Goal: Task Accomplishment & Management: Complete application form

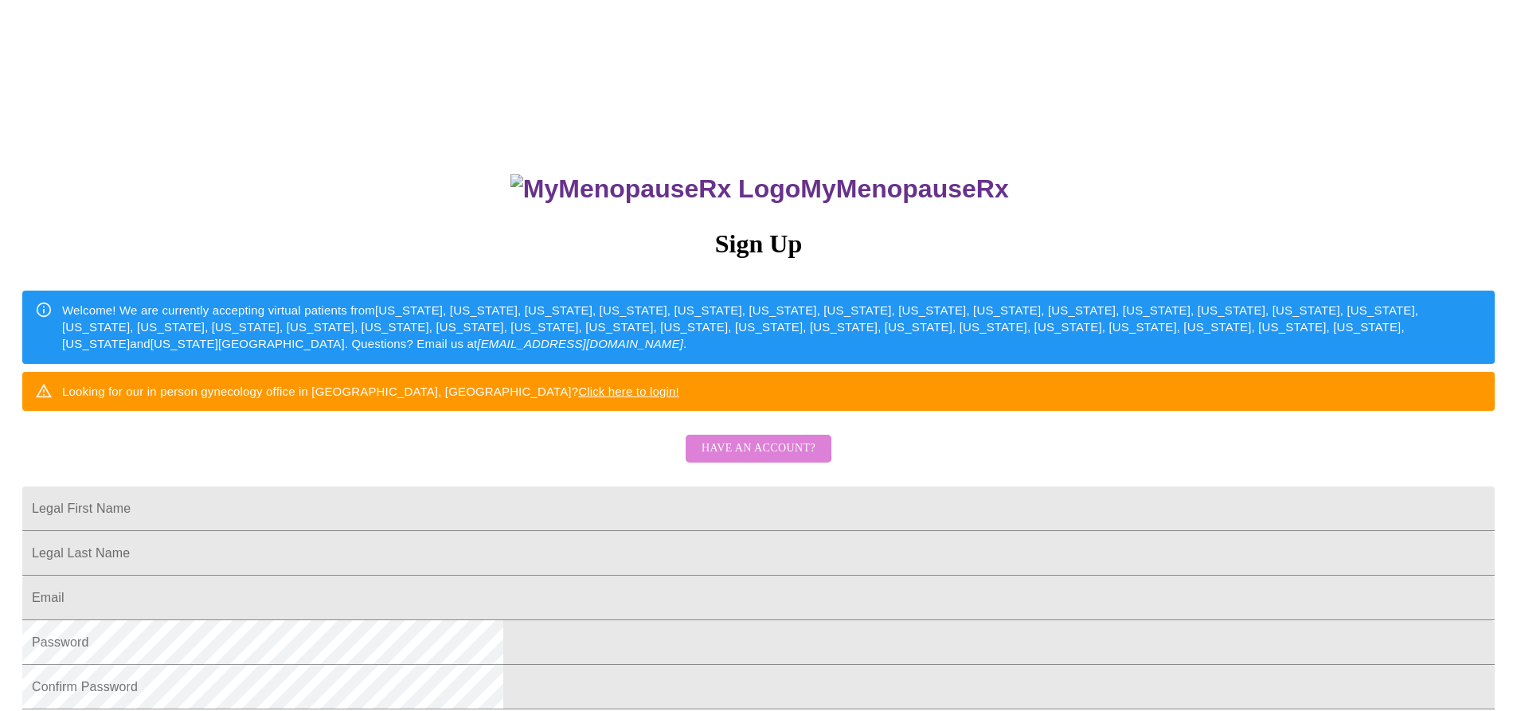
click at [742, 459] on span "Have an account?" at bounding box center [759, 449] width 114 height 20
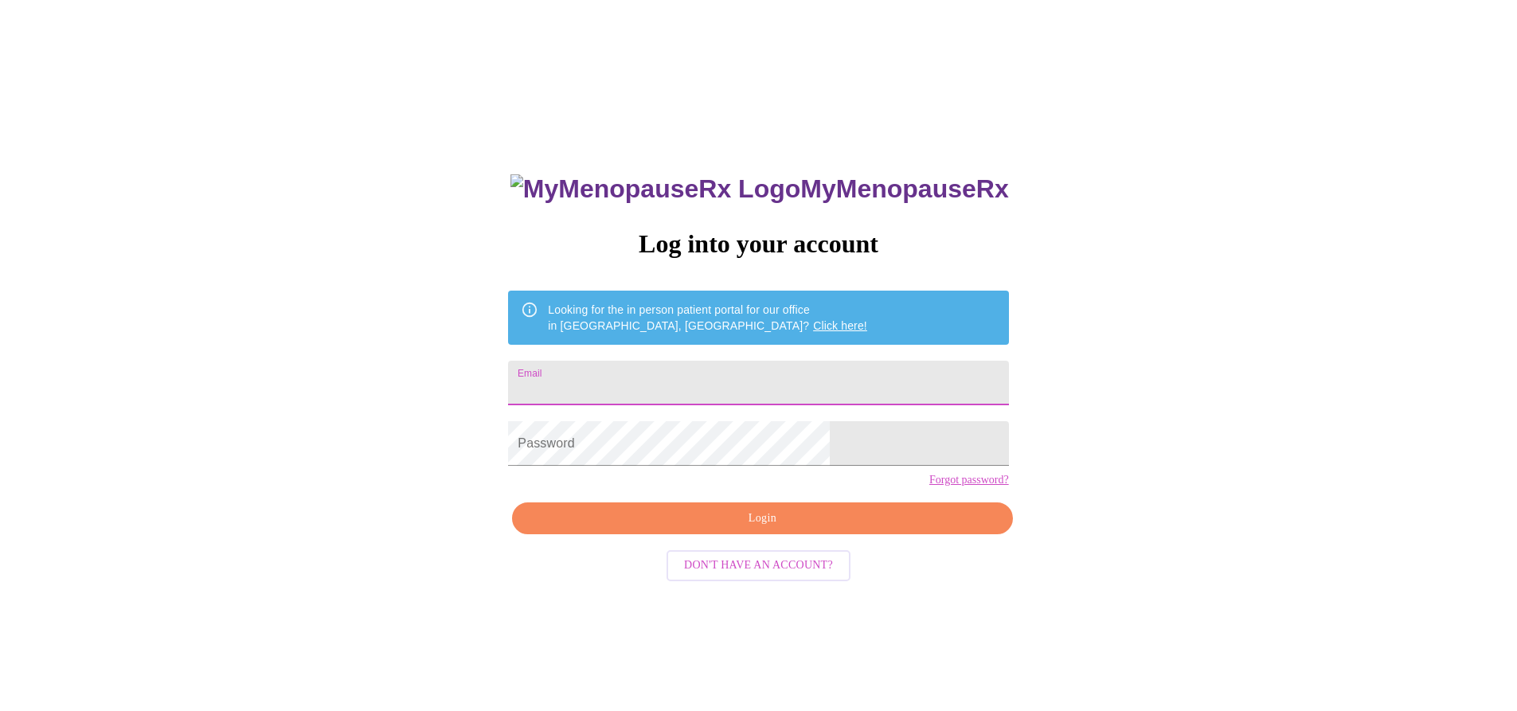
click at [693, 372] on input "Email" at bounding box center [758, 383] width 500 height 45
type input "[PERSON_NAME][EMAIL_ADDRESS][PERSON_NAME][DOMAIN_NAME]"
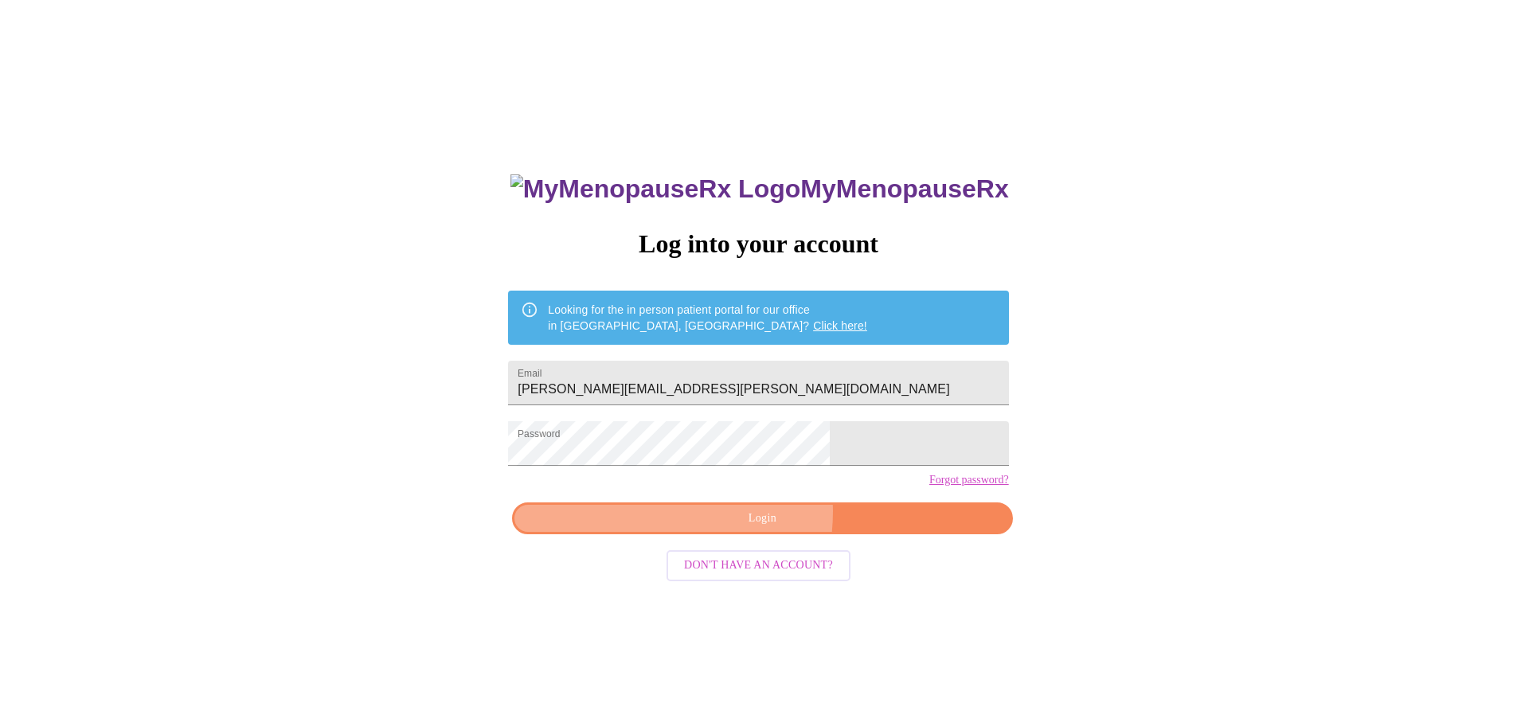
click at [721, 529] on span "Login" at bounding box center [762, 519] width 464 height 20
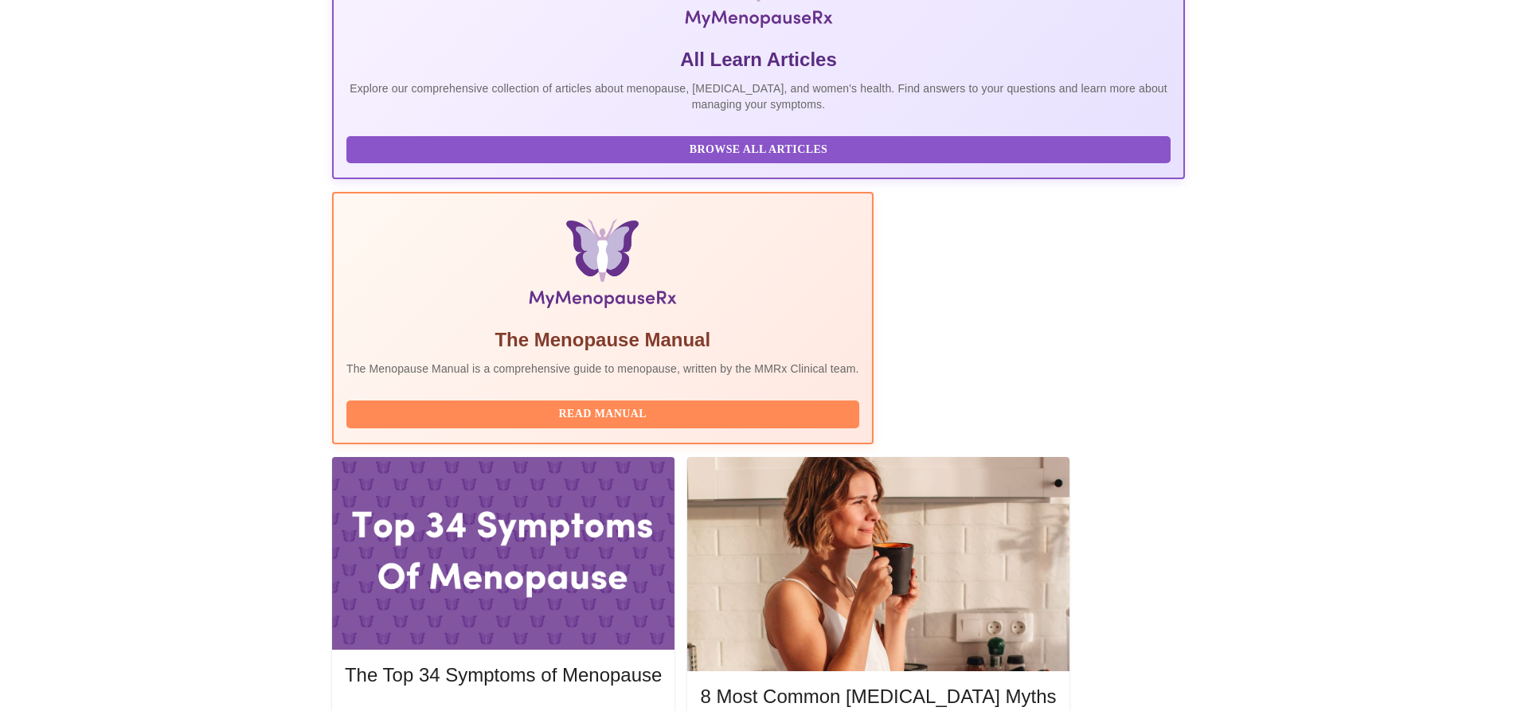
scroll to position [319, 0]
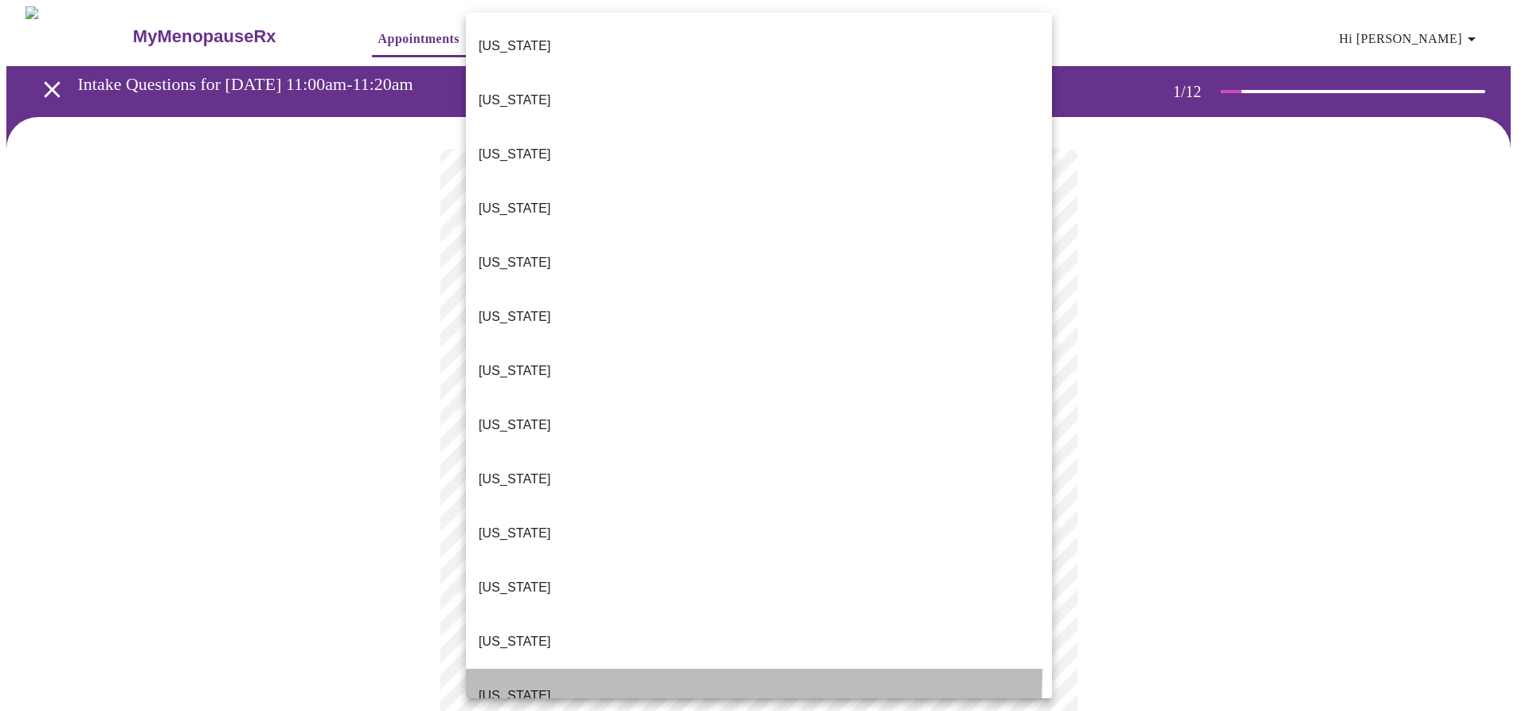
click at [533, 669] on li "[US_STATE]" at bounding box center [759, 696] width 586 height 54
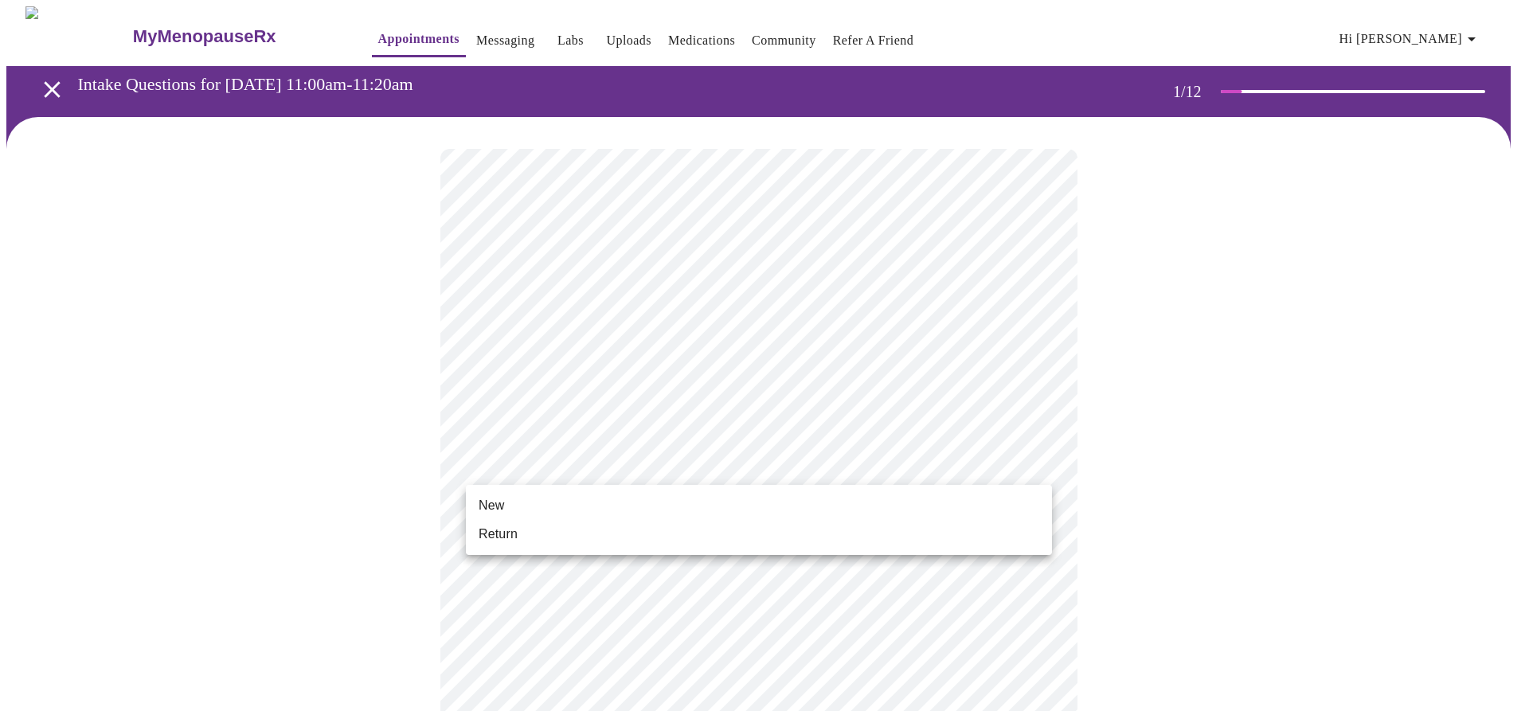
click at [544, 533] on li "Return" at bounding box center [759, 534] width 586 height 29
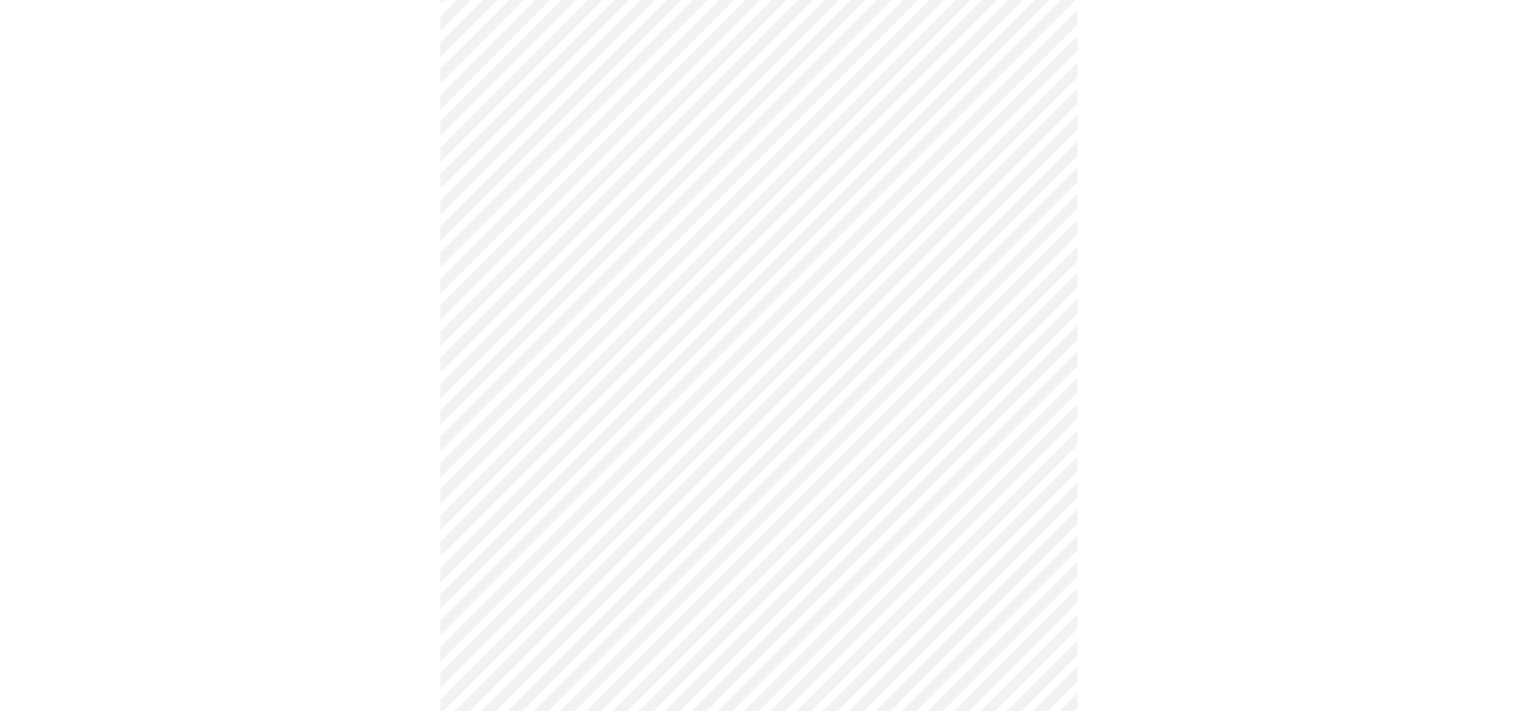
scroll to position [398, 0]
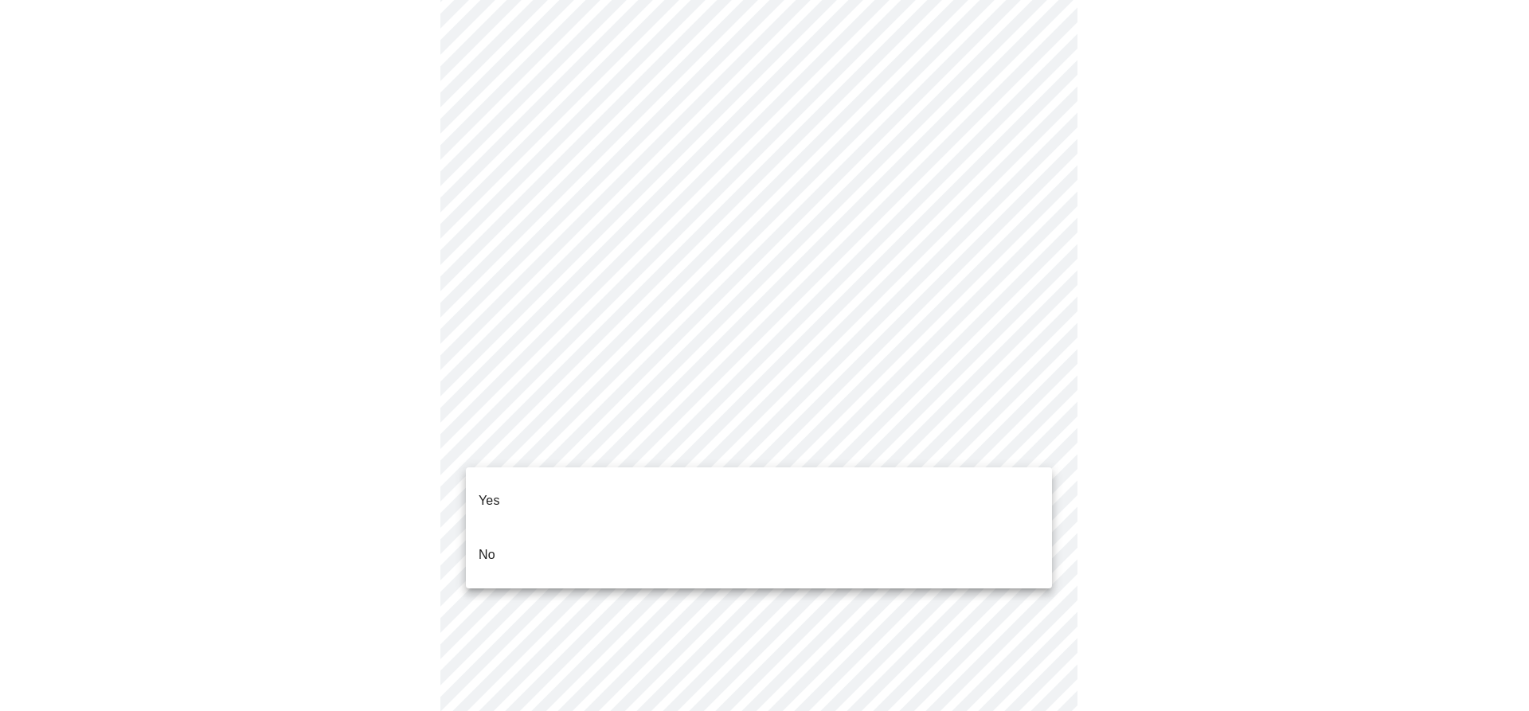
click at [596, 451] on body "MyMenopauseRx Appointments Messaging Labs Uploads Medications Community Refer a…" at bounding box center [764, 585] width 1516 height 1955
click at [563, 491] on li "Yes" at bounding box center [759, 501] width 586 height 54
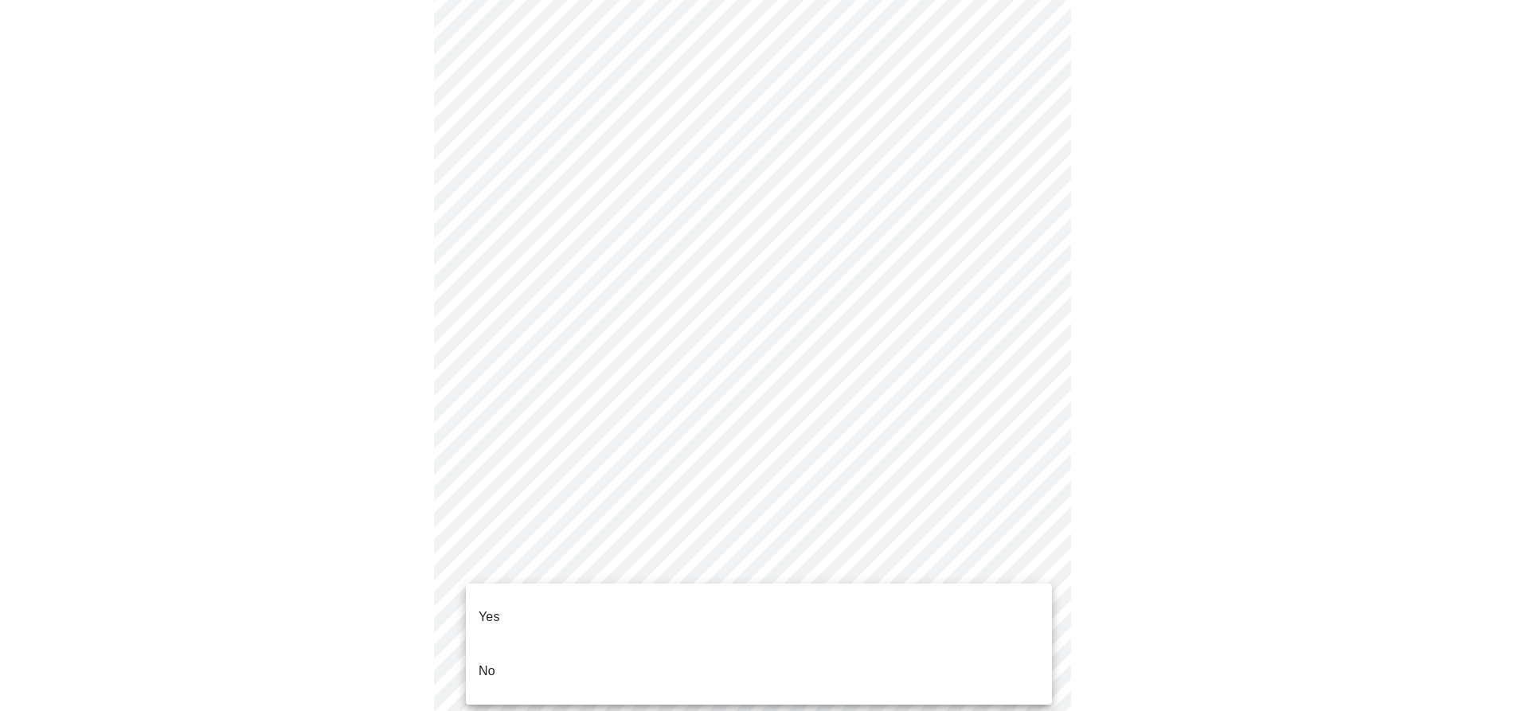
click at [567, 562] on body "MyMenopauseRx Appointments Messaging Labs Uploads Medications Community Refer a…" at bounding box center [758, 581] width 1505 height 1946
click at [524, 605] on li "Yes" at bounding box center [759, 617] width 586 height 54
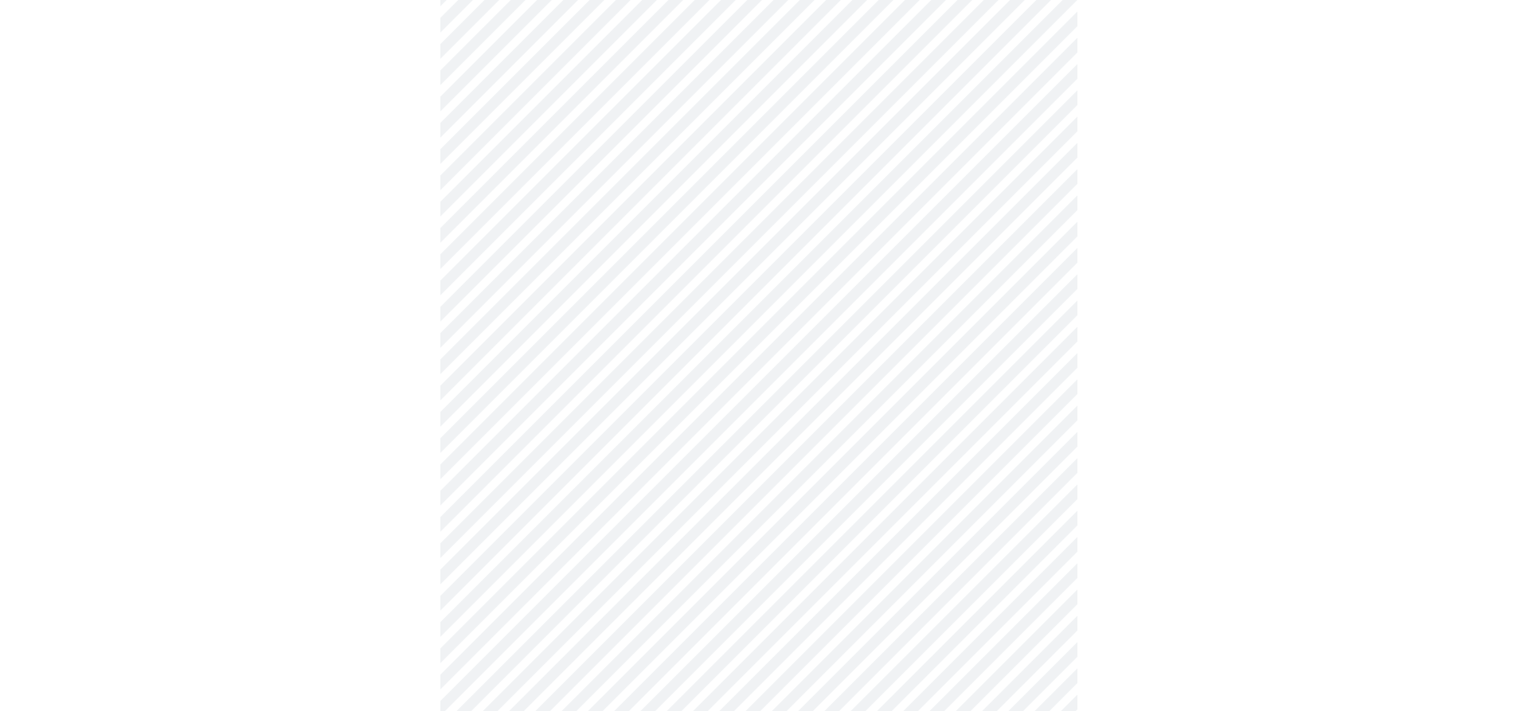
scroll to position [717, 0]
click at [528, 376] on body "MyMenopauseRx Appointments Messaging Labs Uploads Medications Community Refer a…" at bounding box center [764, 258] width 1516 height 1936
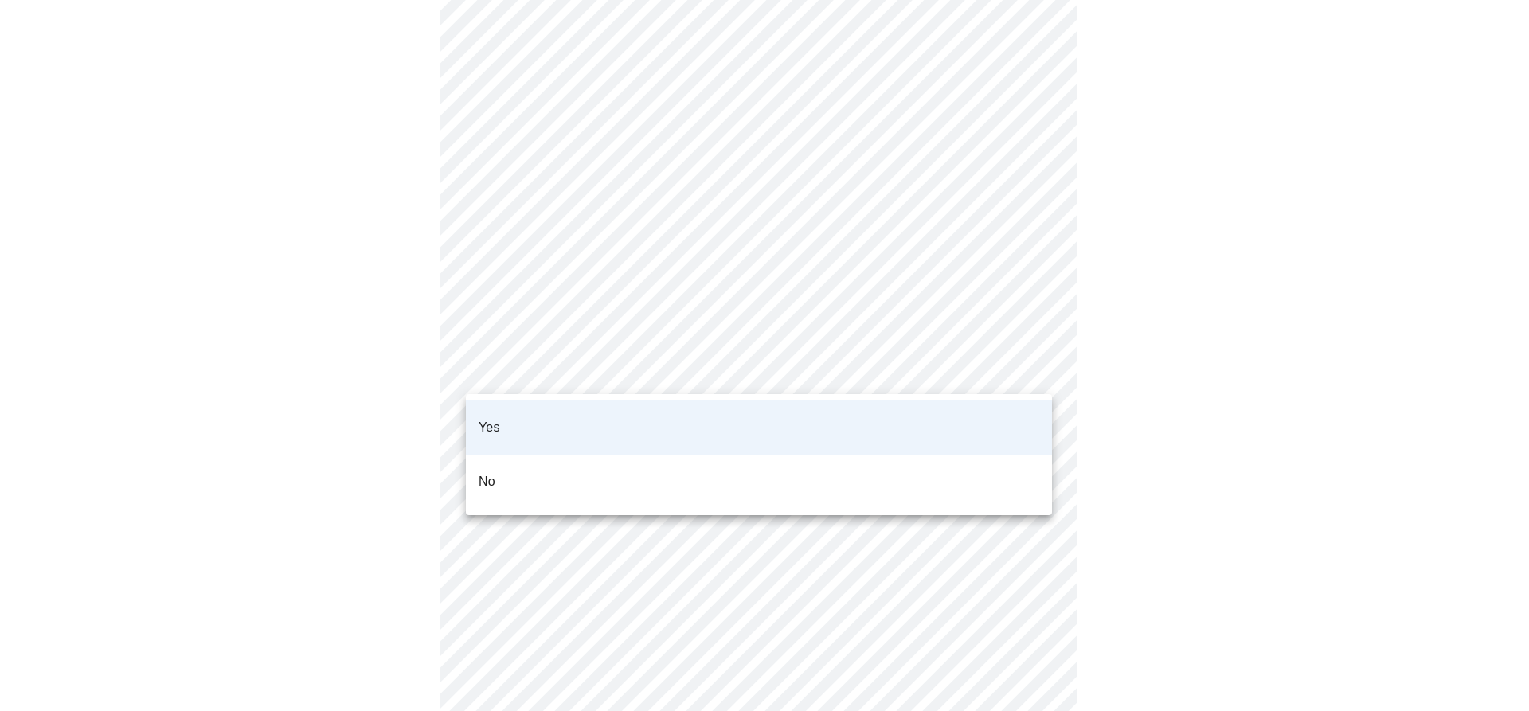
click at [528, 376] on div at bounding box center [764, 355] width 1529 height 711
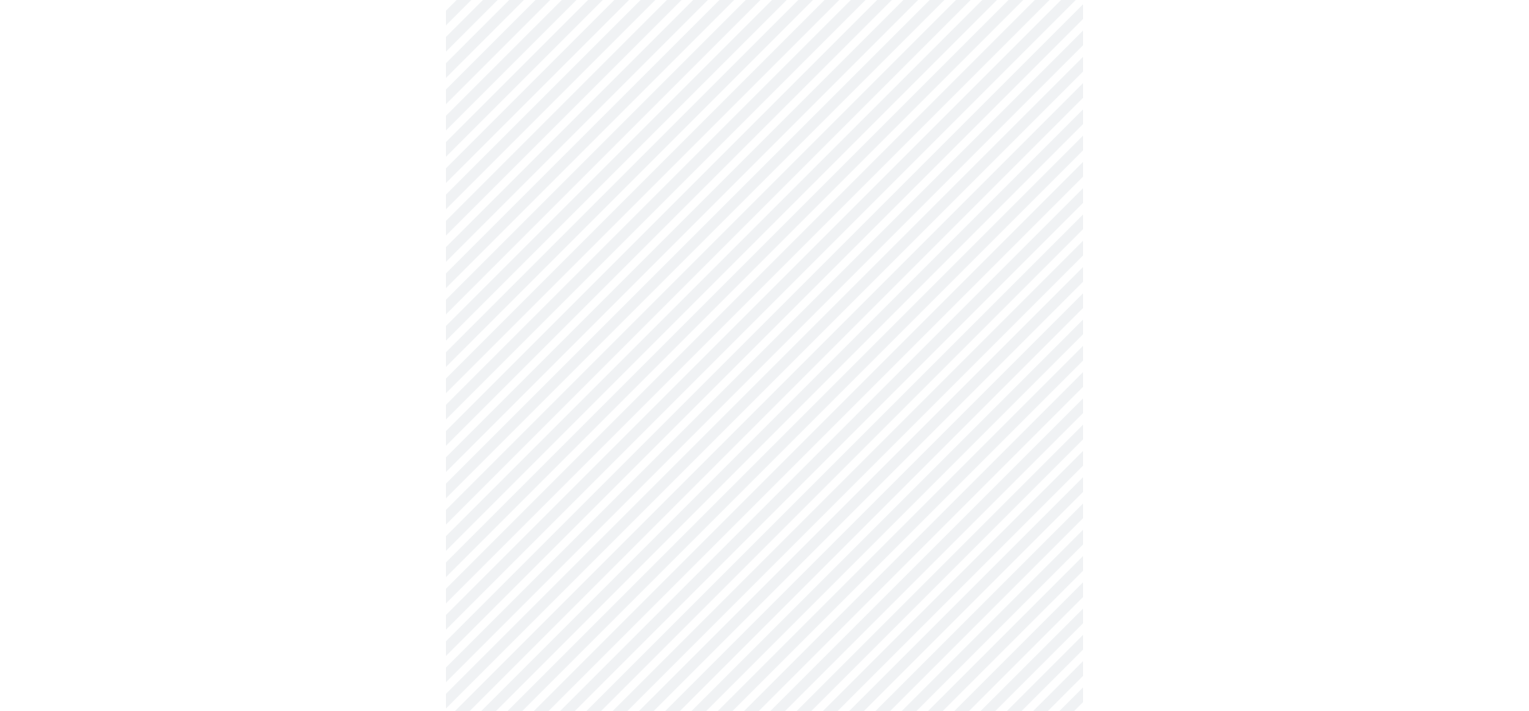
click at [607, 471] on body "MyMenopauseRx Appointments Messaging Labs Uploads Medications Community Refer a…" at bounding box center [764, 258] width 1516 height 1936
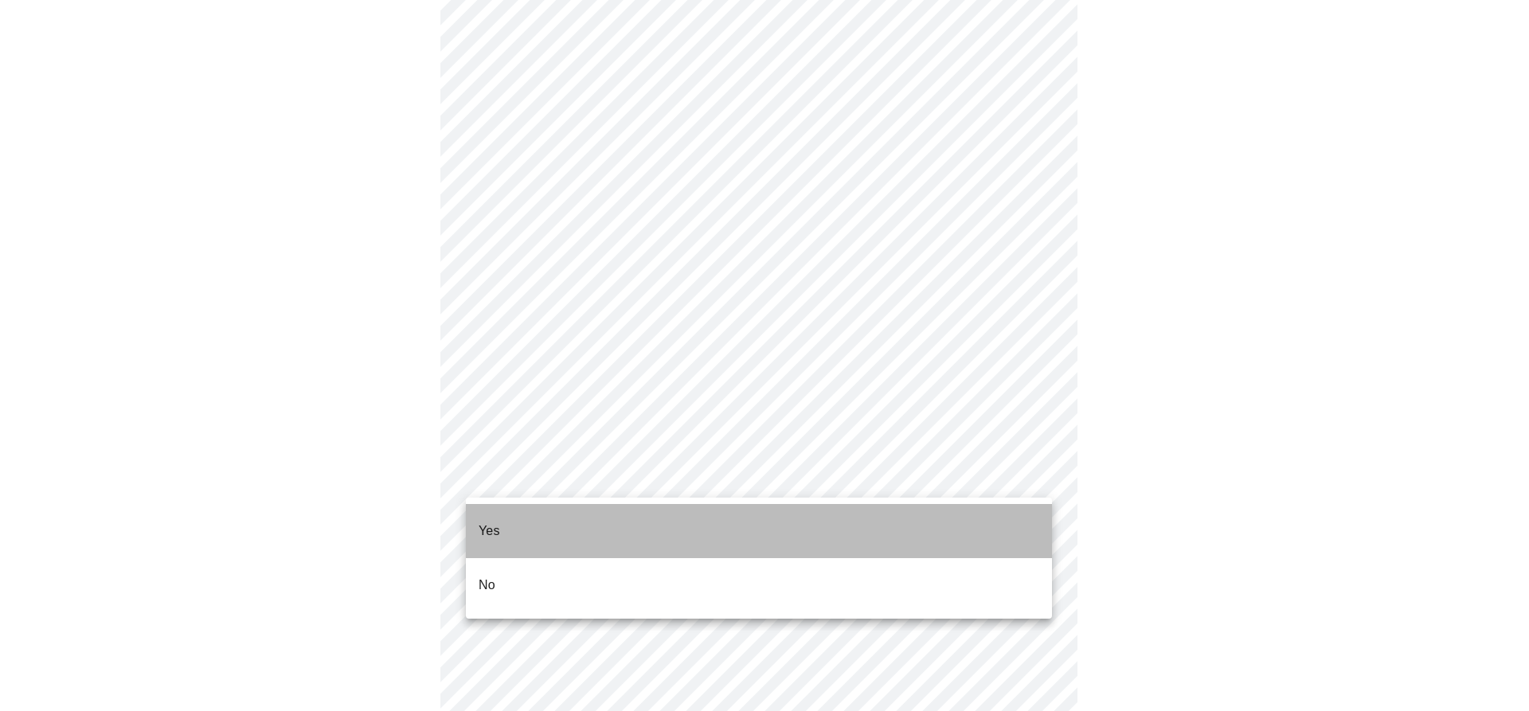
click at [576, 522] on li "Yes" at bounding box center [759, 531] width 586 height 54
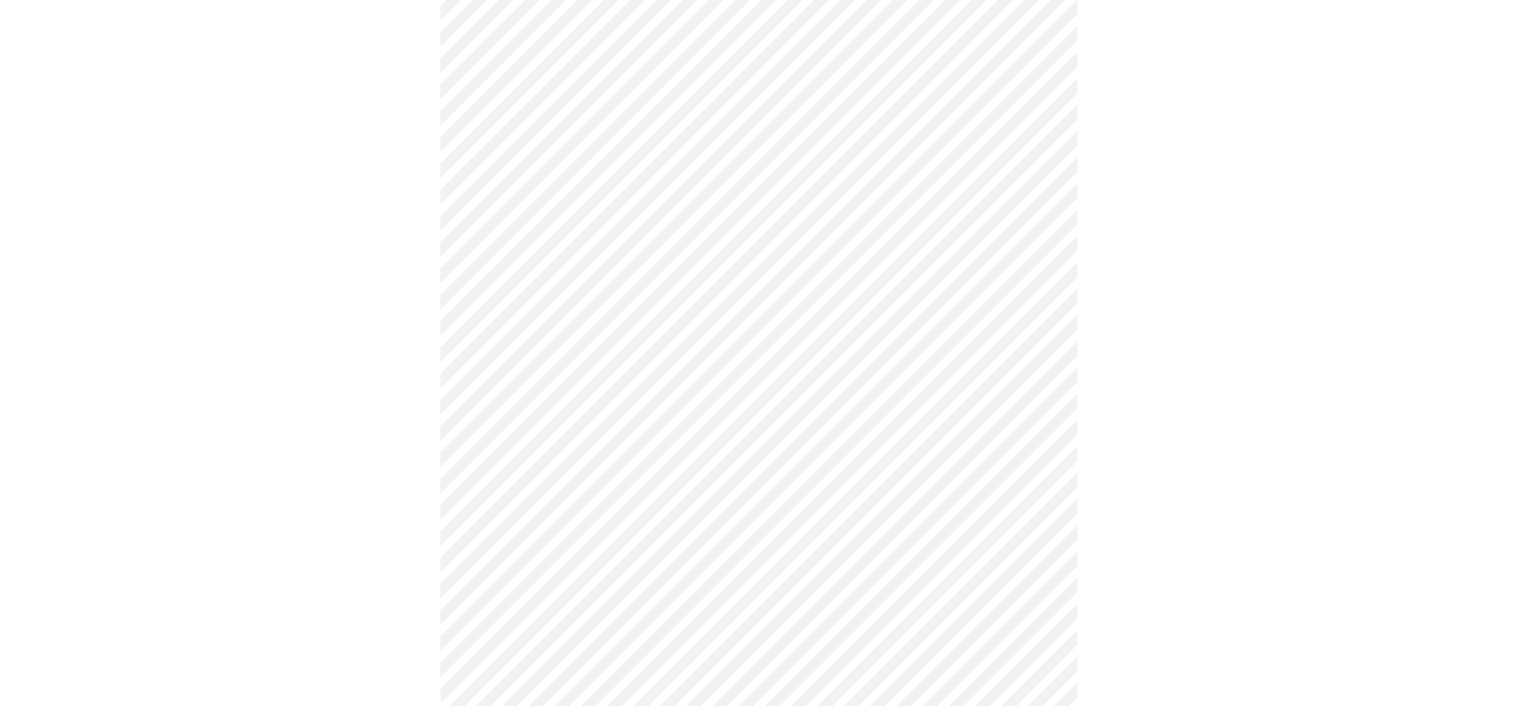
scroll to position [0, 0]
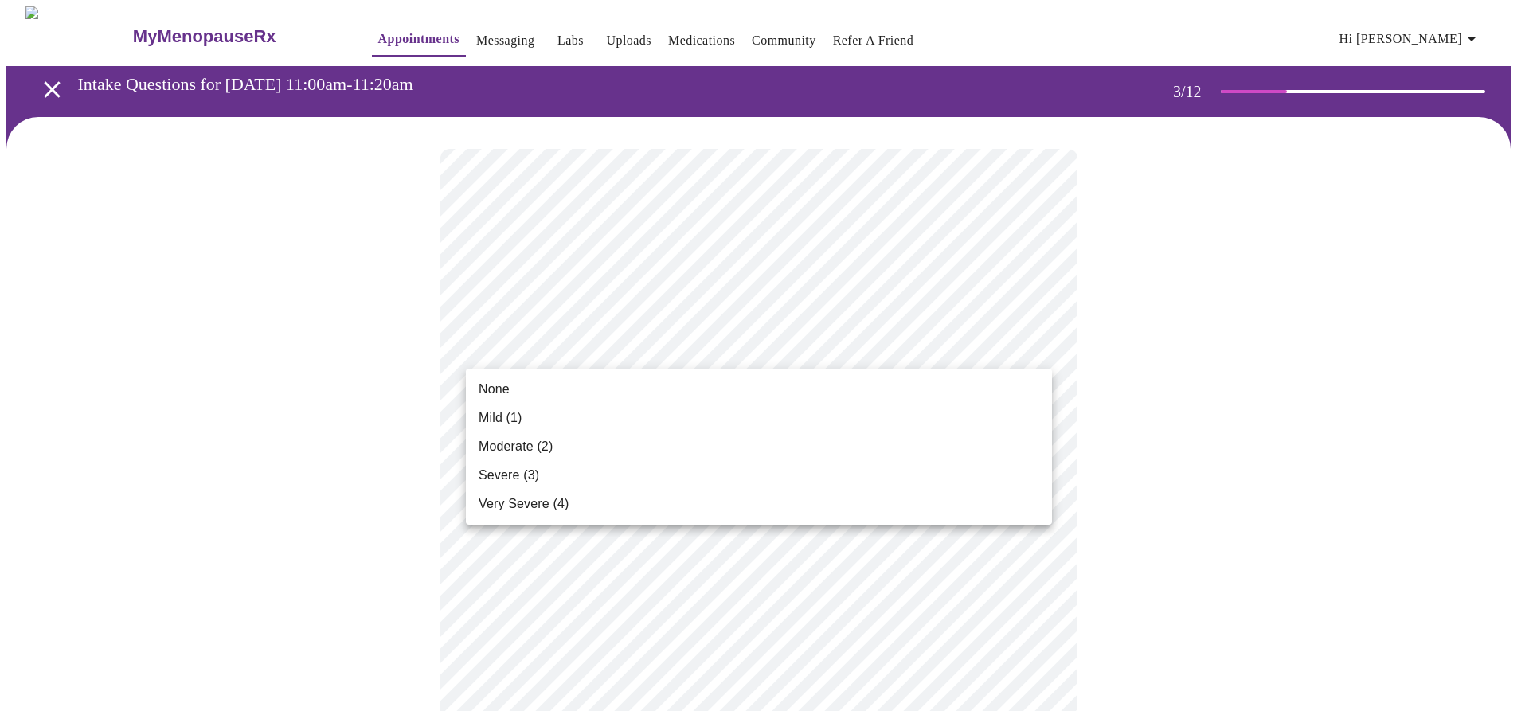
click at [586, 413] on li "Mild (1)" at bounding box center [759, 418] width 586 height 29
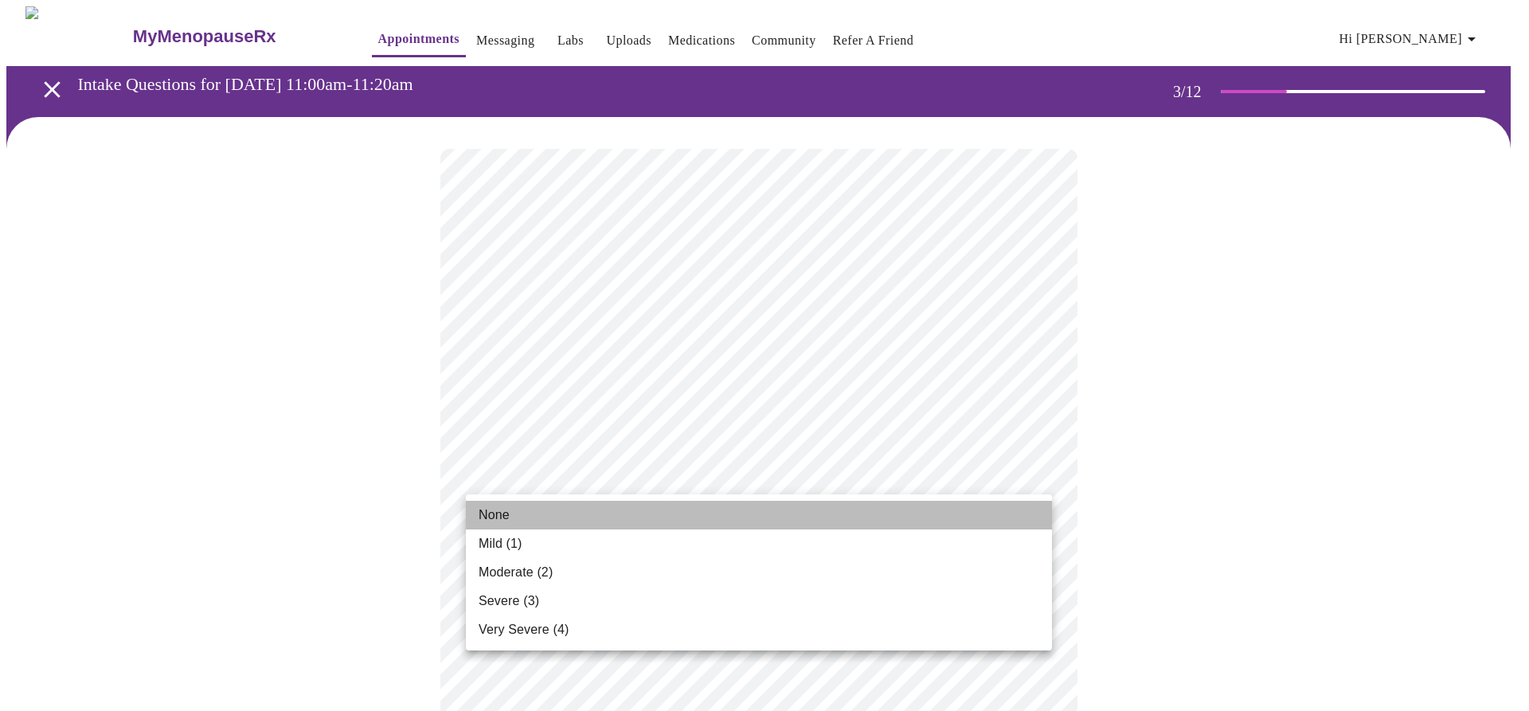
click at [589, 514] on li "None" at bounding box center [759, 515] width 586 height 29
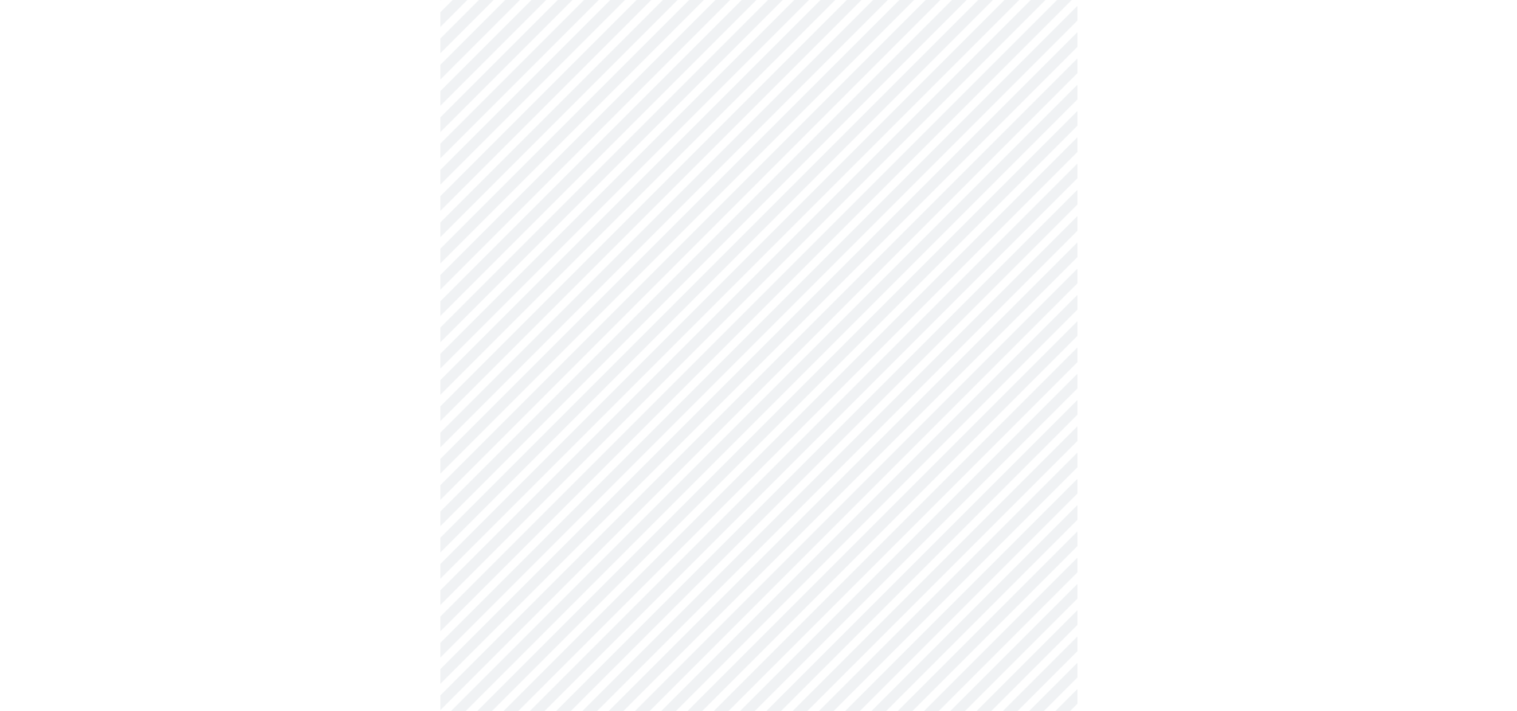
scroll to position [239, 0]
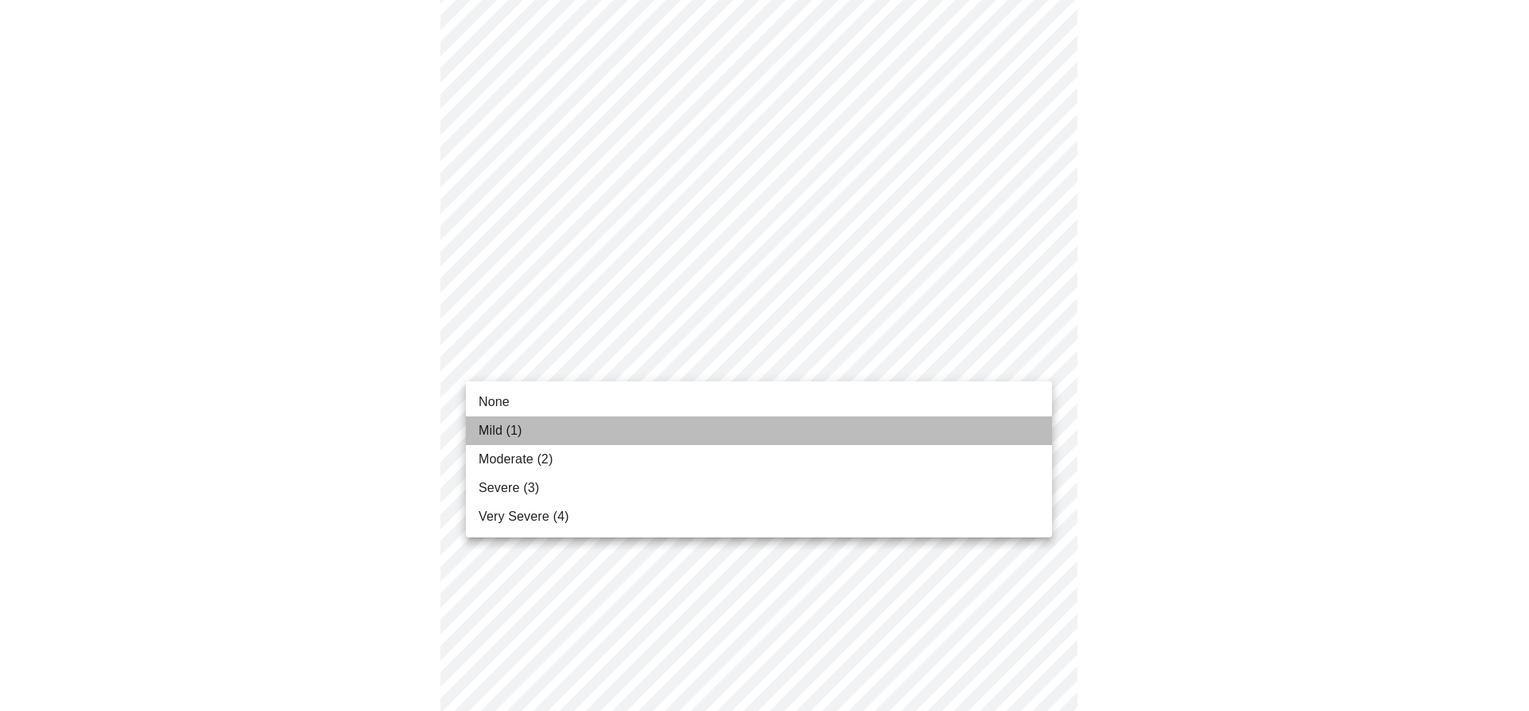
click at [582, 437] on li "Mild (1)" at bounding box center [759, 431] width 586 height 29
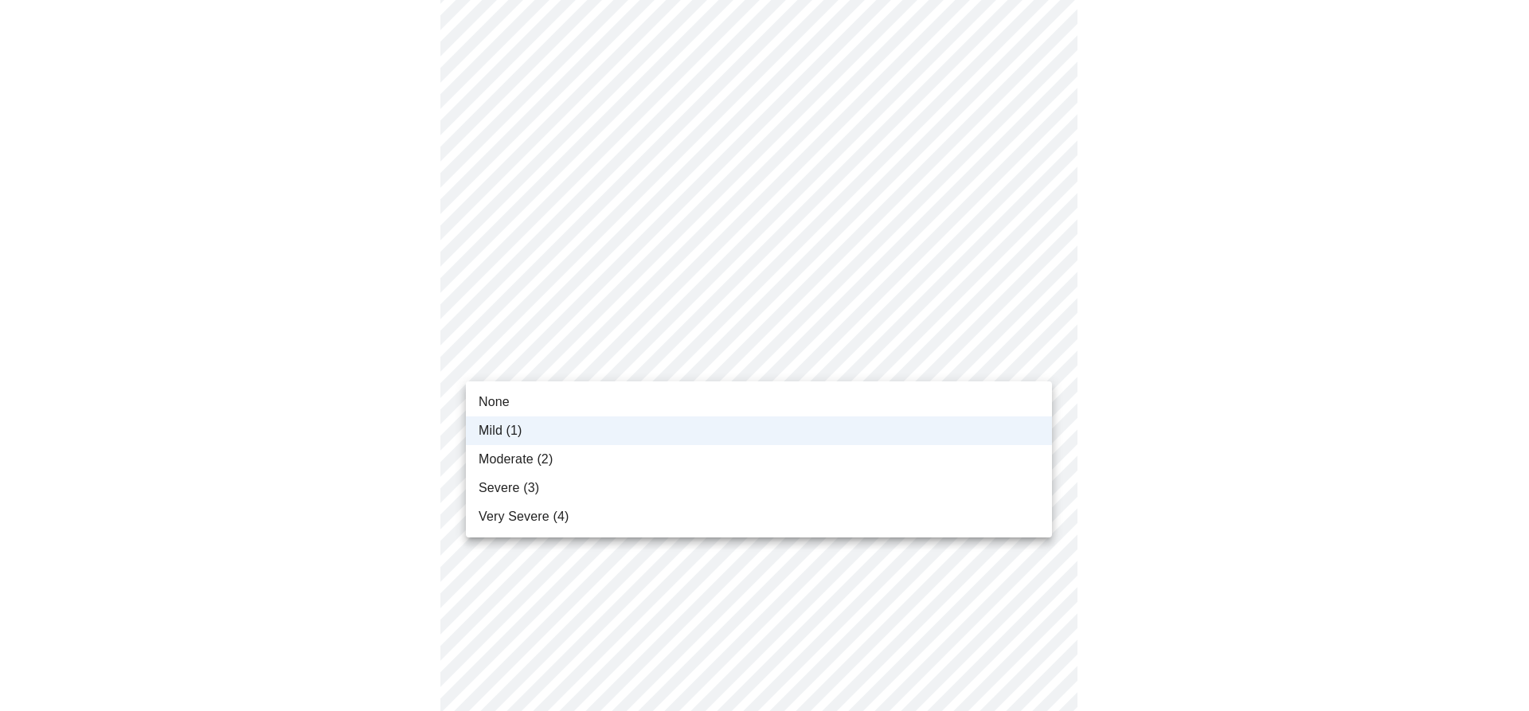
click at [578, 460] on li "Moderate (2)" at bounding box center [759, 459] width 586 height 29
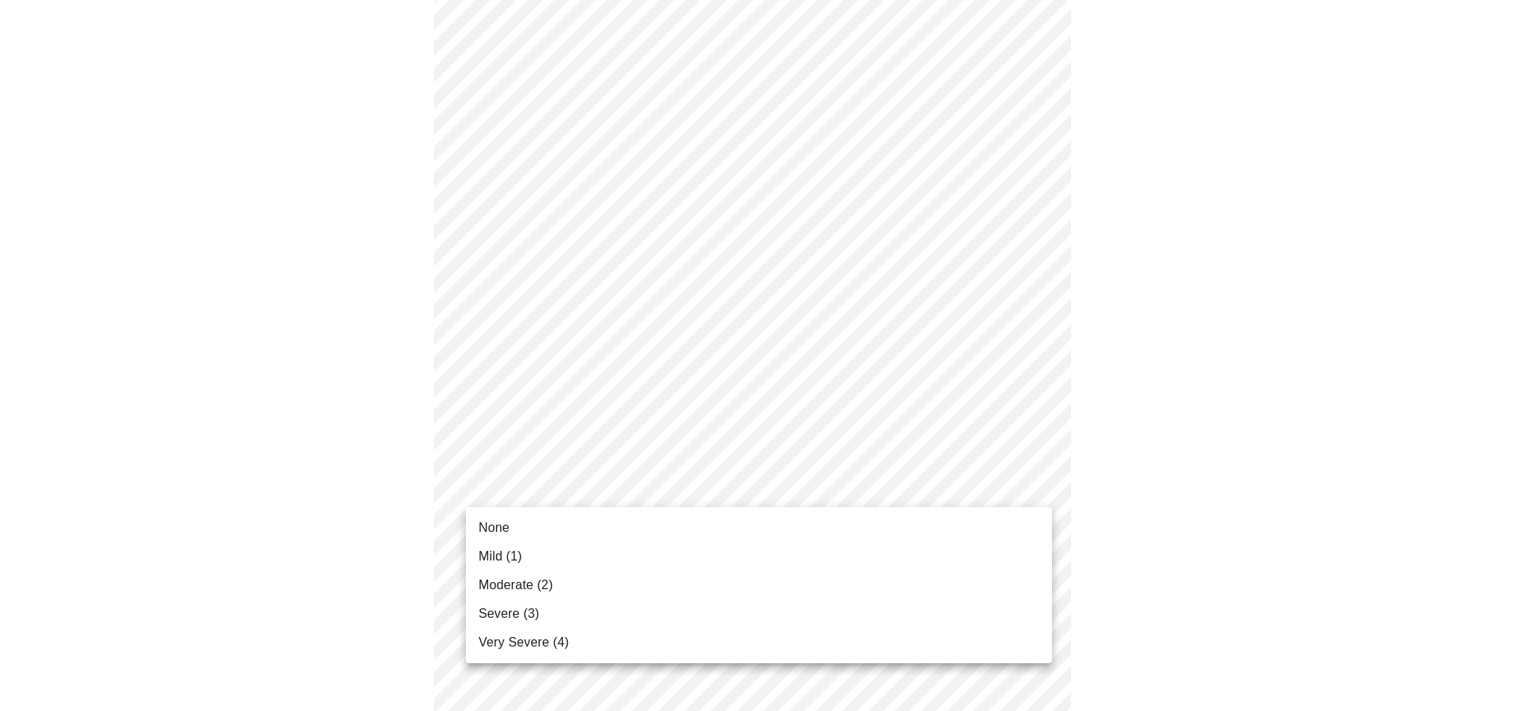
click at [577, 523] on li "None" at bounding box center [759, 528] width 586 height 29
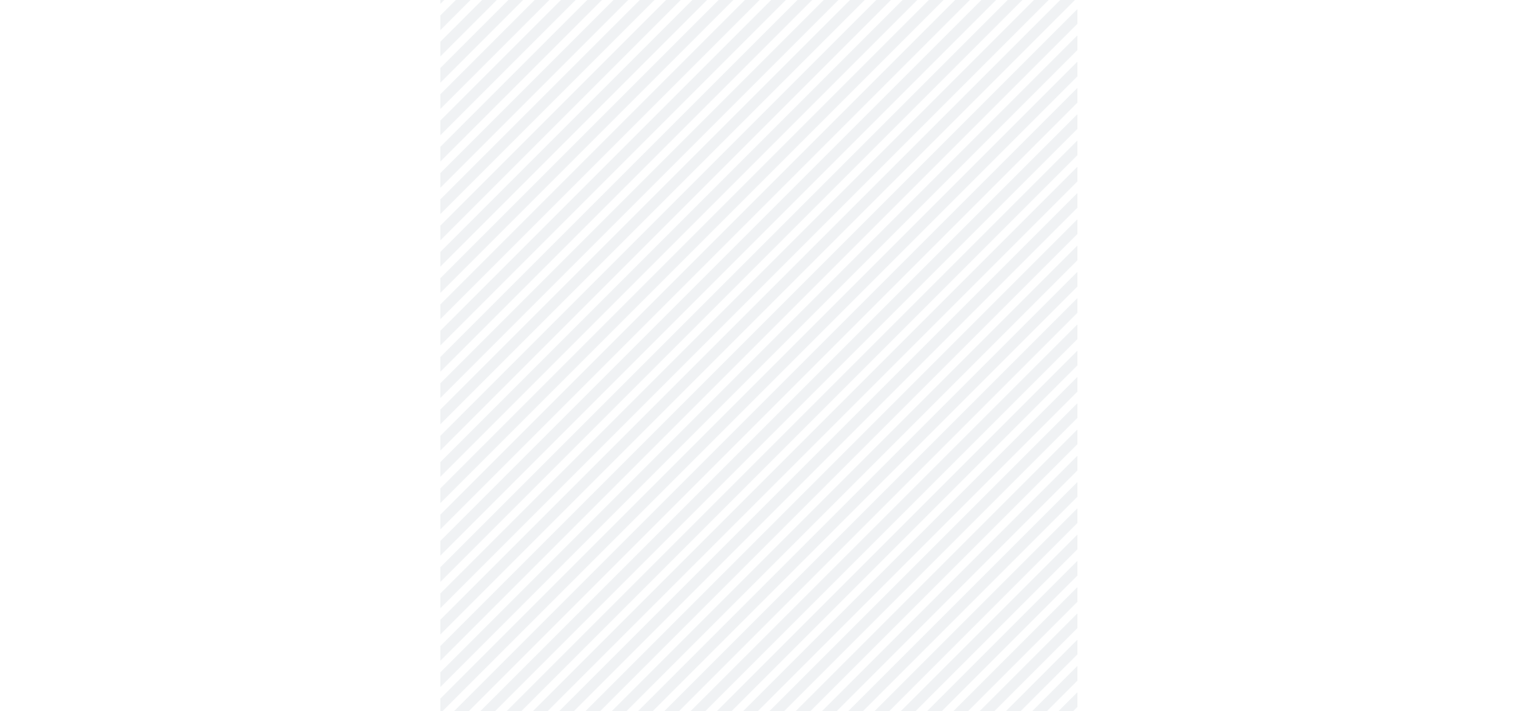
scroll to position [478, 0]
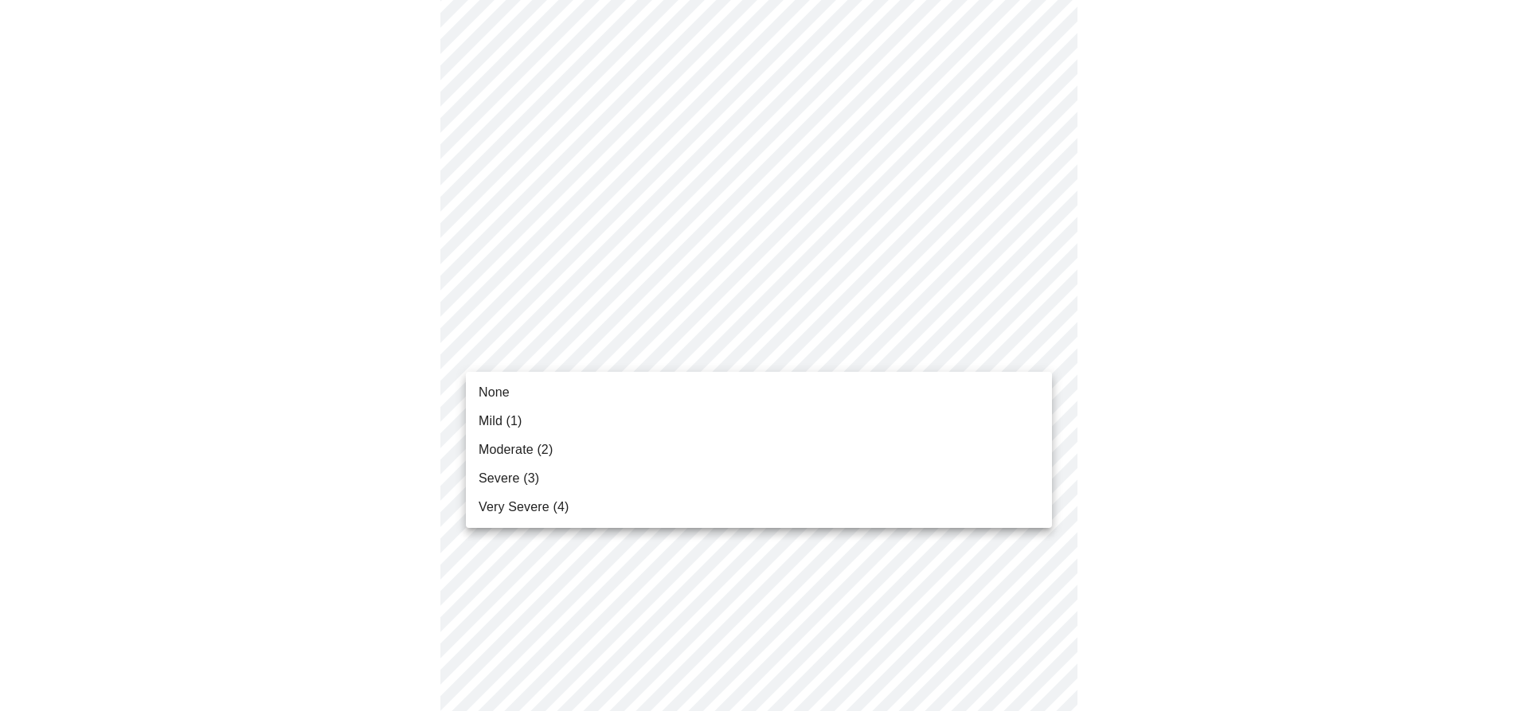
click at [569, 352] on body "MyMenopauseRx Appointments Messaging Labs Uploads Medications Community Refer a…" at bounding box center [764, 542] width 1516 height 2029
click at [566, 406] on li "None" at bounding box center [759, 392] width 586 height 29
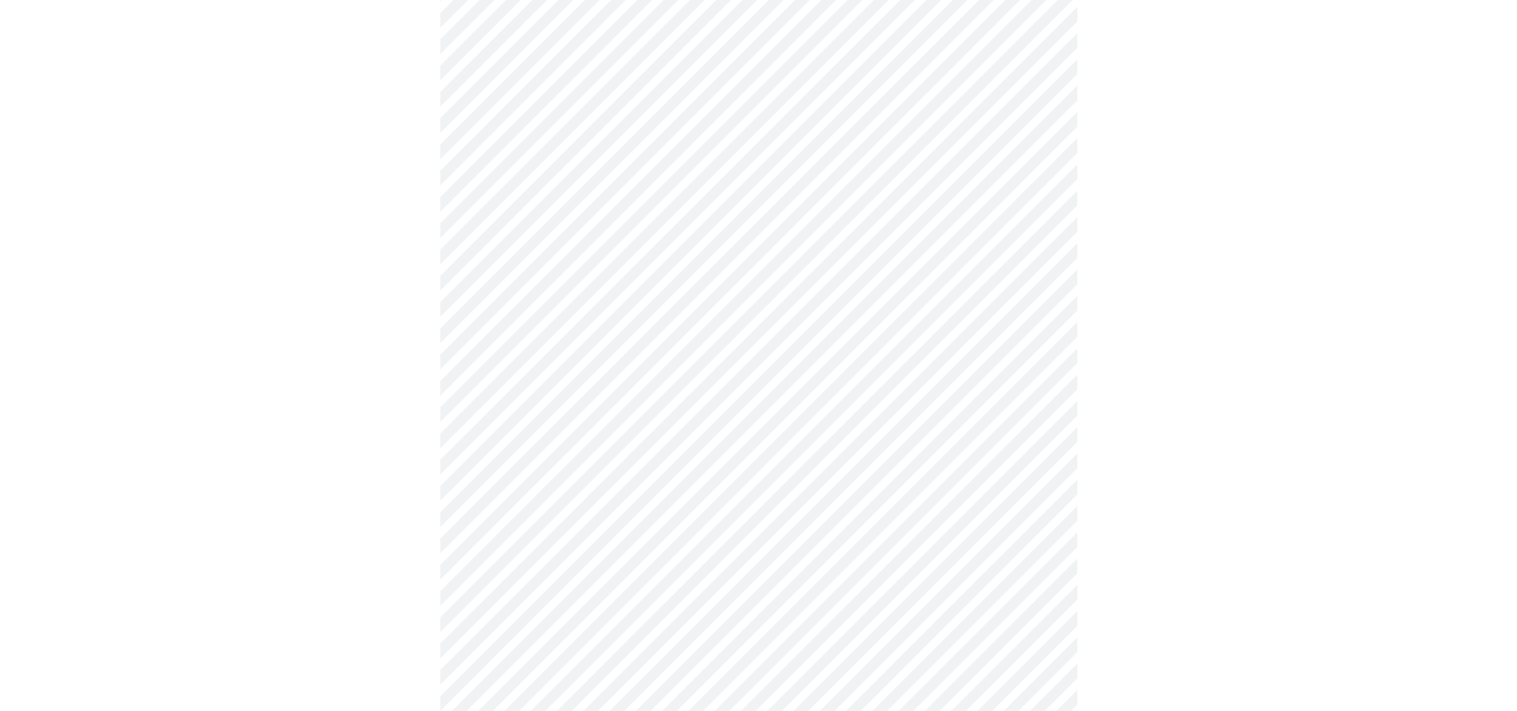
scroll to position [558, 0]
click at [564, 373] on body "MyMenopauseRx Appointments Messaging Labs Uploads Medications Community Refer a…" at bounding box center [764, 452] width 1516 height 2007
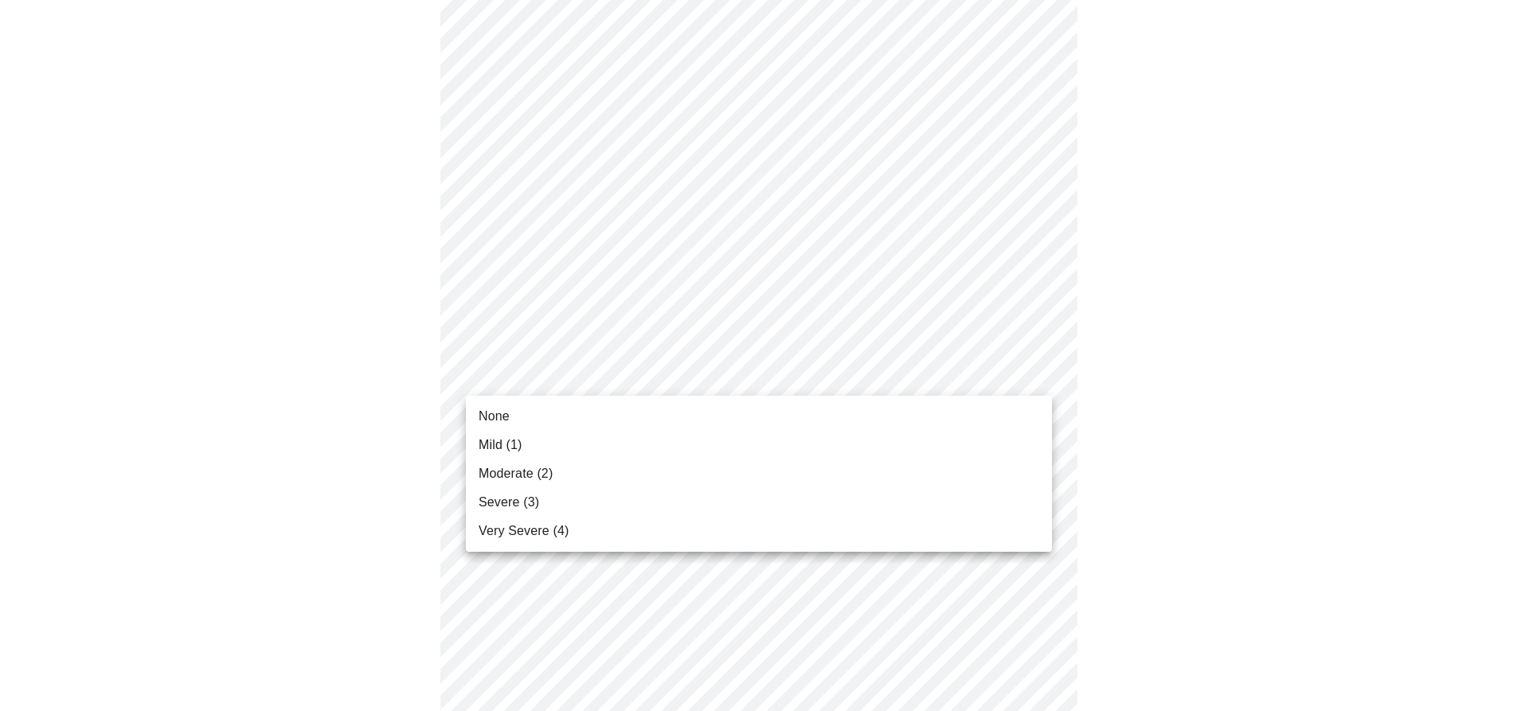
click at [562, 421] on li "None" at bounding box center [759, 416] width 586 height 29
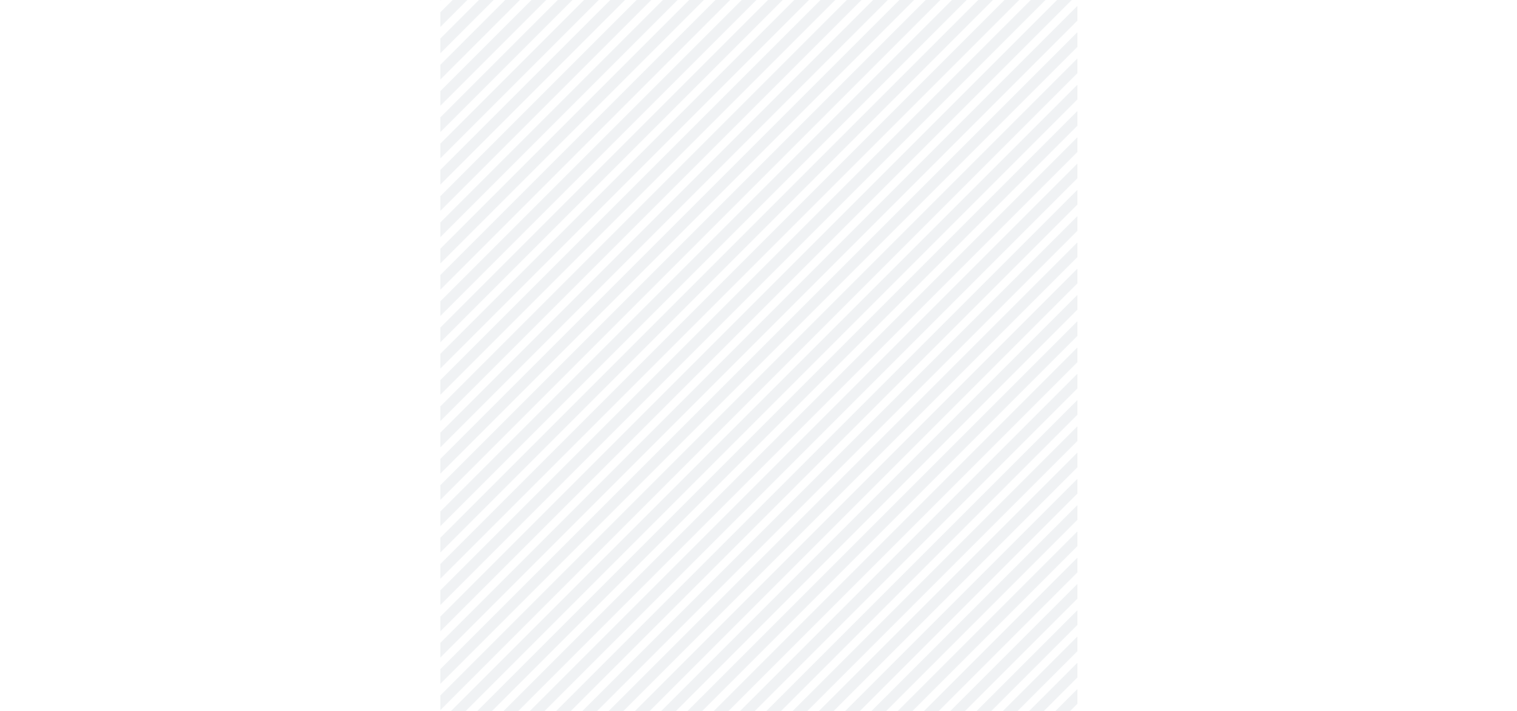
click at [564, 494] on body "MyMenopauseRx Appointments Messaging Labs Uploads Medications Community Refer a…" at bounding box center [758, 441] width 1505 height 1985
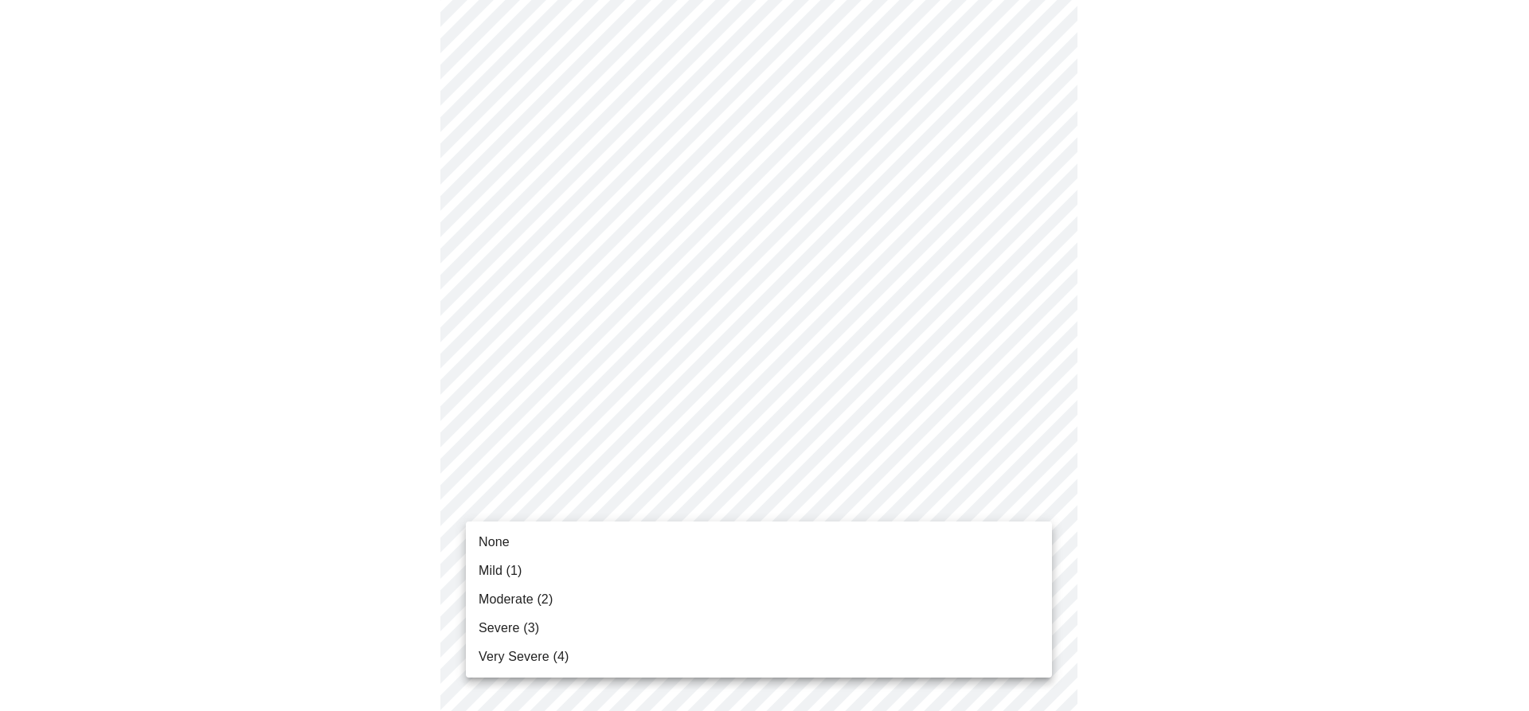
click at [558, 535] on li "None" at bounding box center [759, 542] width 586 height 29
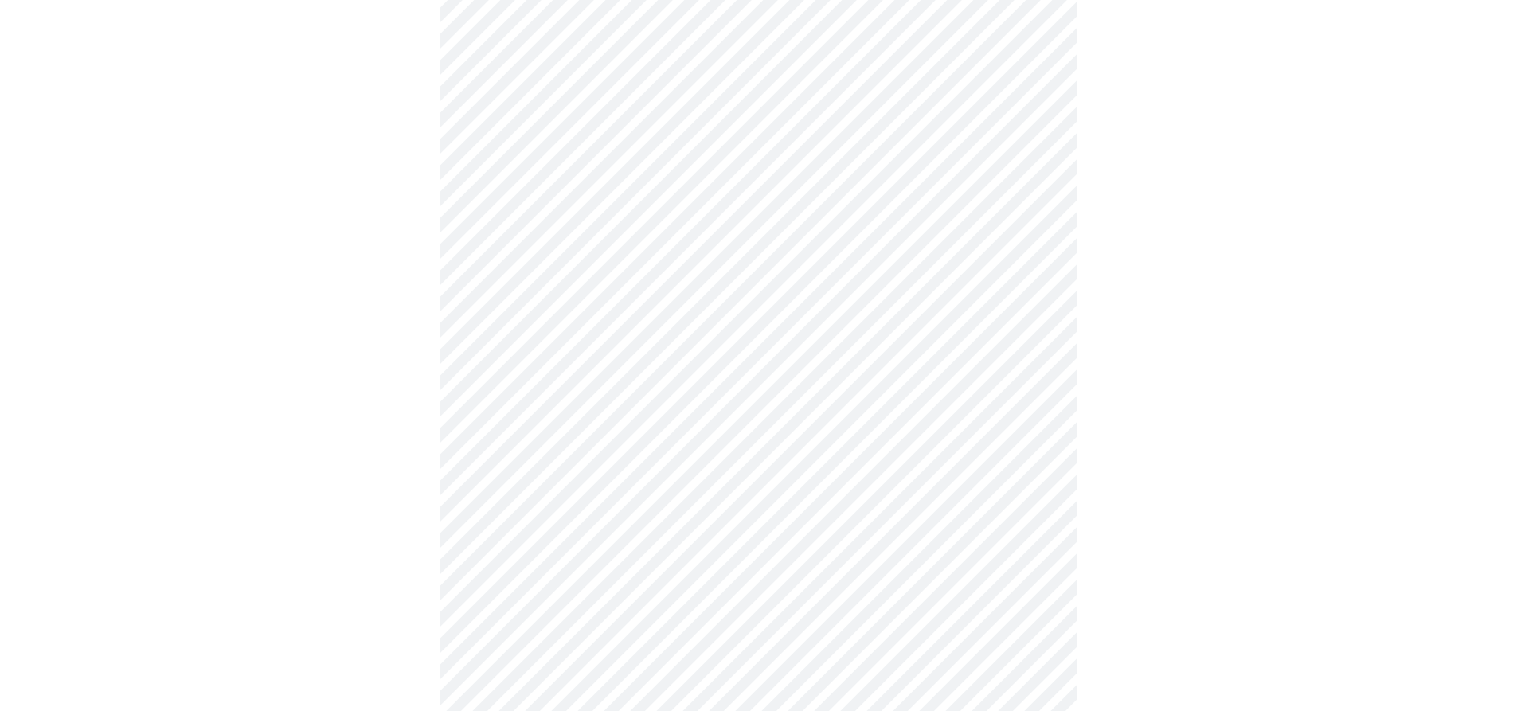
scroll to position [796, 0]
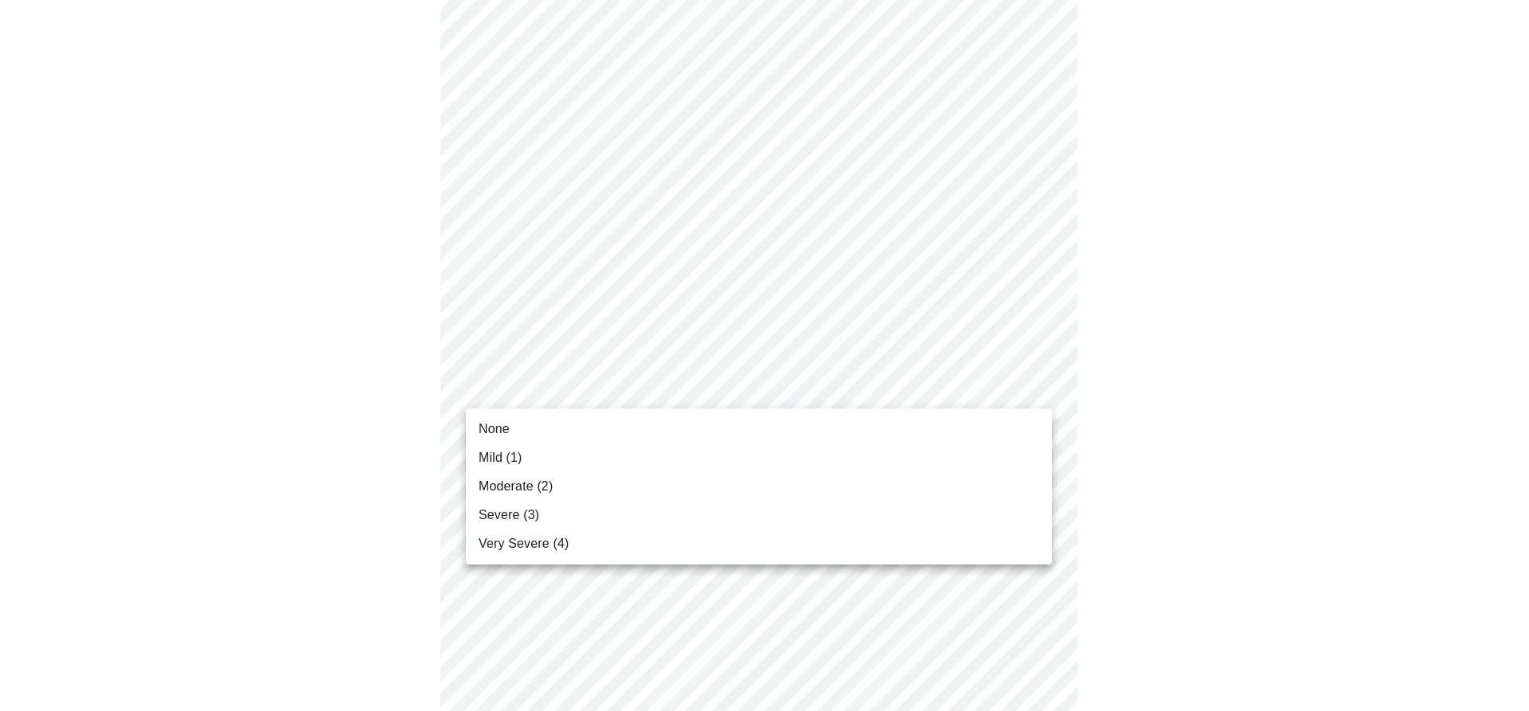
click at [551, 388] on body "MyMenopauseRx Appointments Messaging Labs Uploads Medications Community Refer a…" at bounding box center [764, 191] width 1516 height 1963
click at [546, 488] on span "Moderate (2)" at bounding box center [516, 486] width 74 height 19
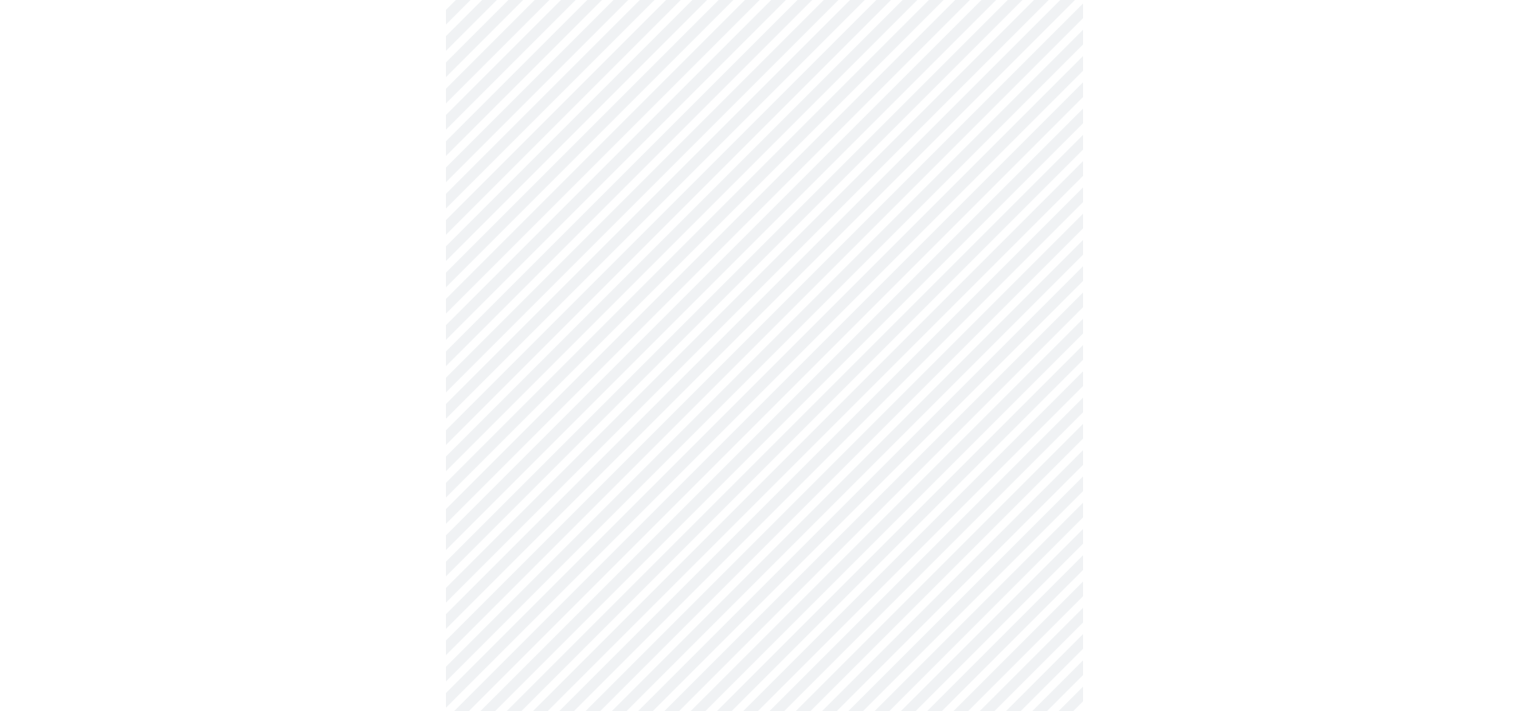
click at [546, 503] on body "MyMenopauseRx Appointments Messaging Labs Uploads Medications Community Refer a…" at bounding box center [764, 180] width 1516 height 1940
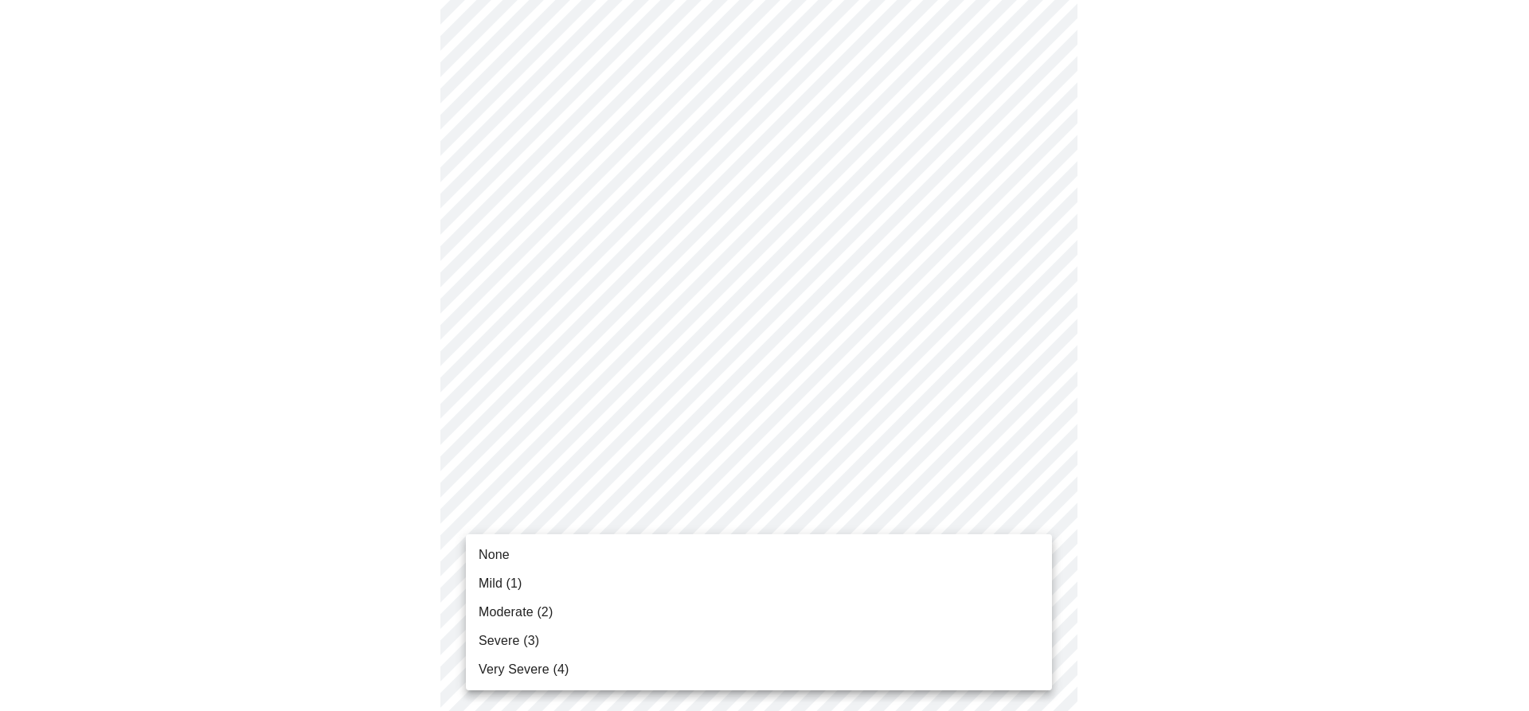
click at [538, 551] on li "None" at bounding box center [759, 555] width 586 height 29
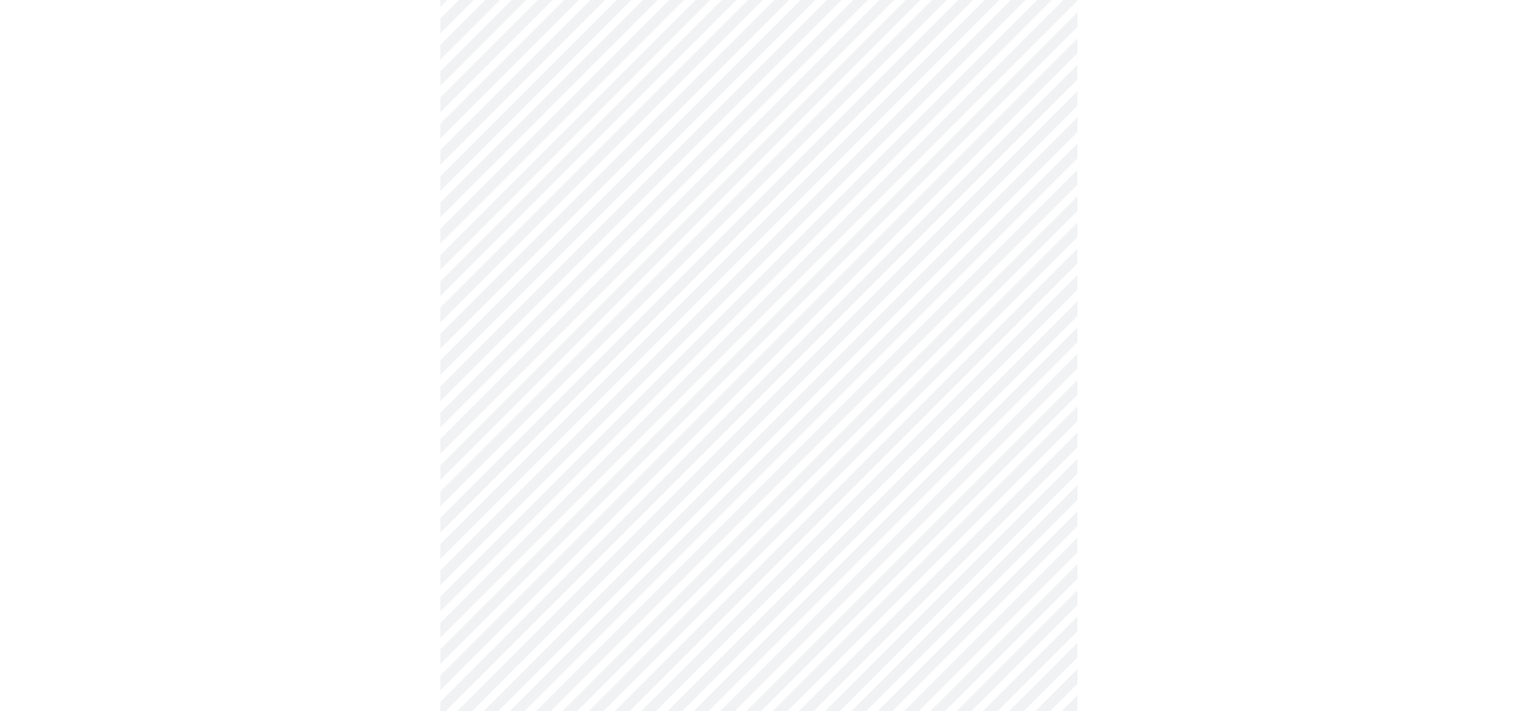
scroll to position [1035, 0]
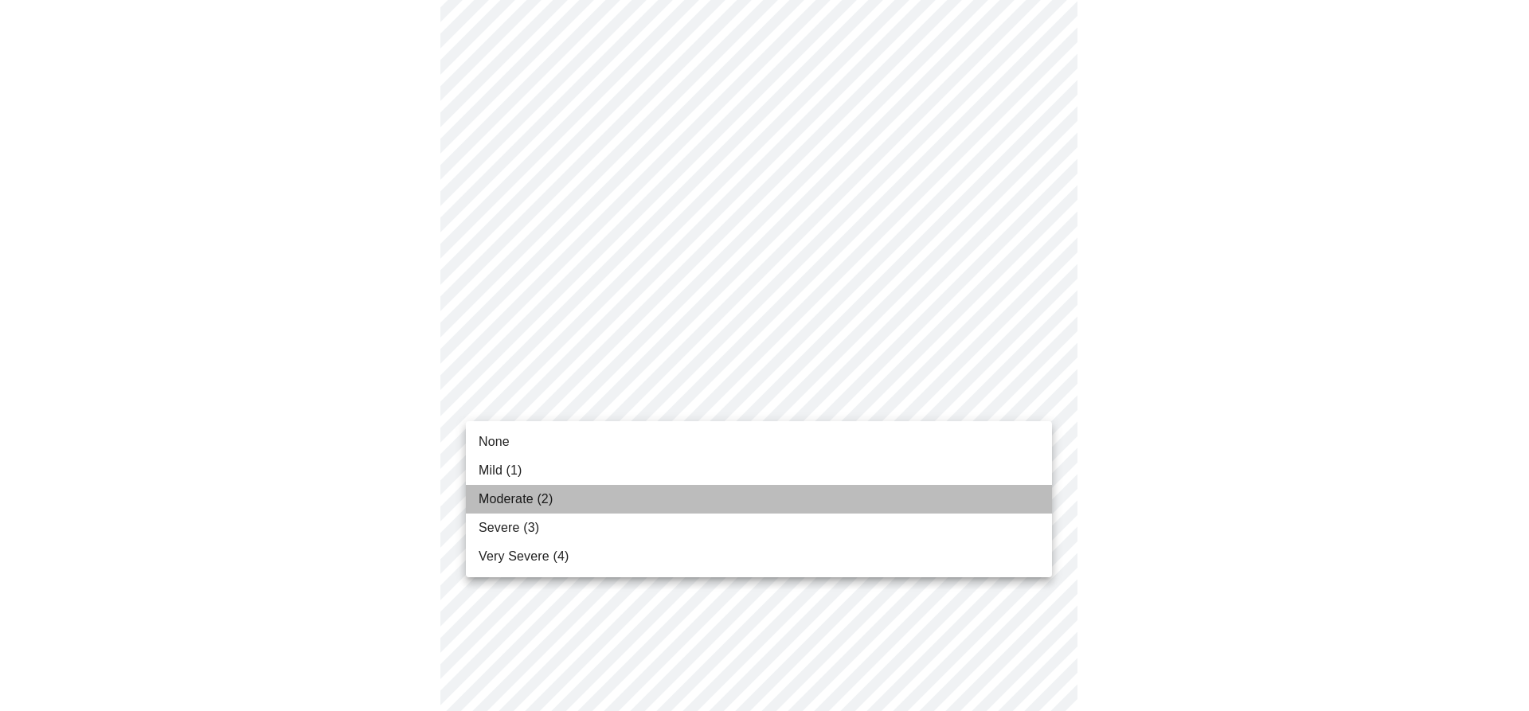
click at [542, 500] on span "Moderate (2)" at bounding box center [516, 499] width 74 height 19
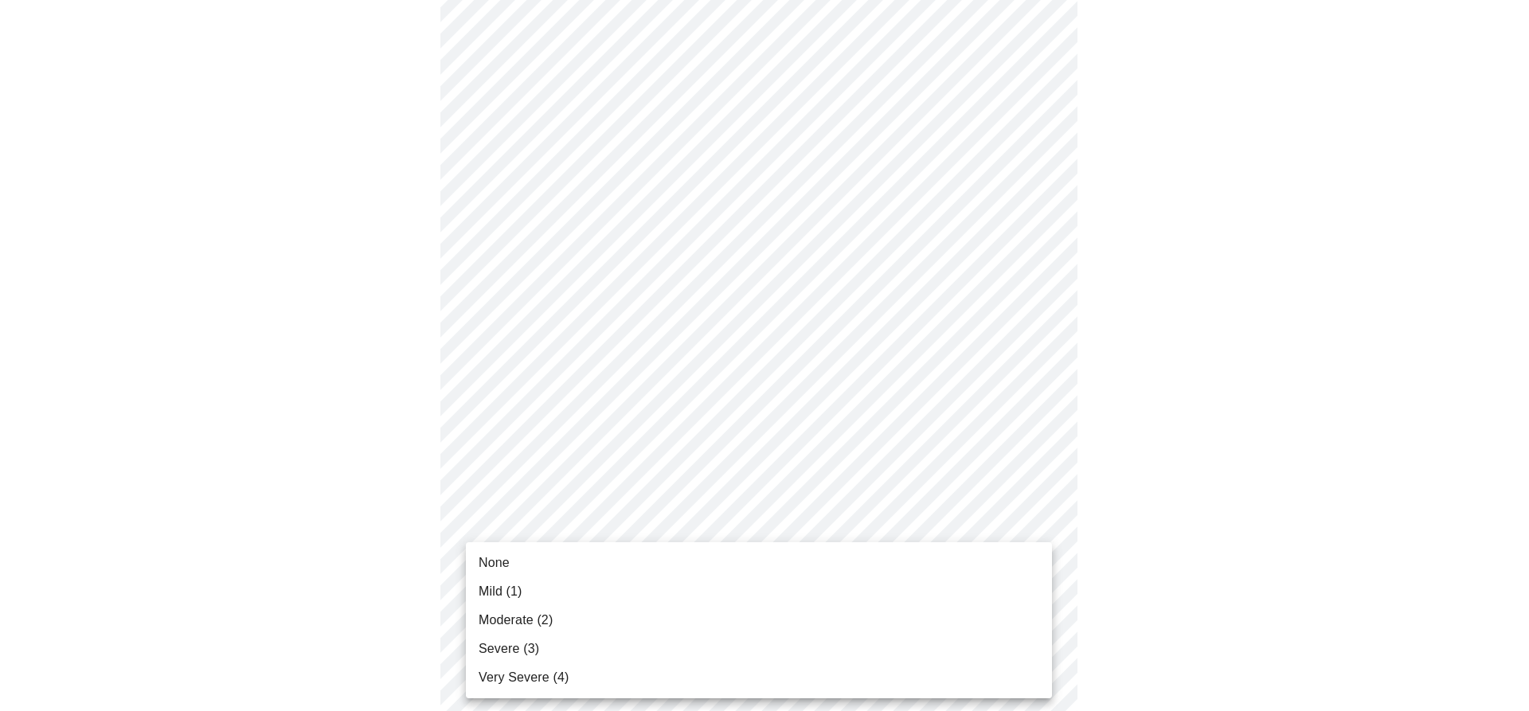
click at [528, 616] on span "Moderate (2)" at bounding box center [516, 620] width 74 height 19
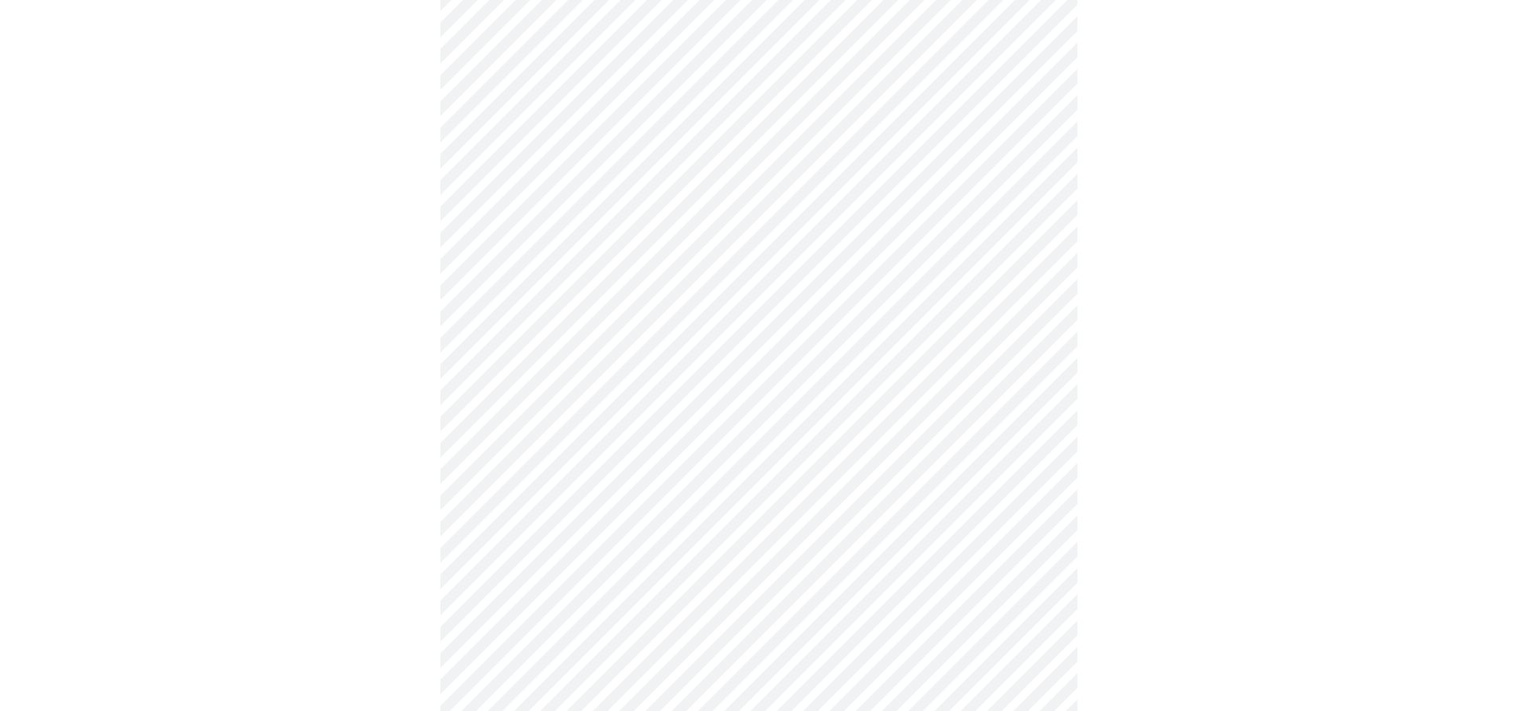
scroll to position [796, 0]
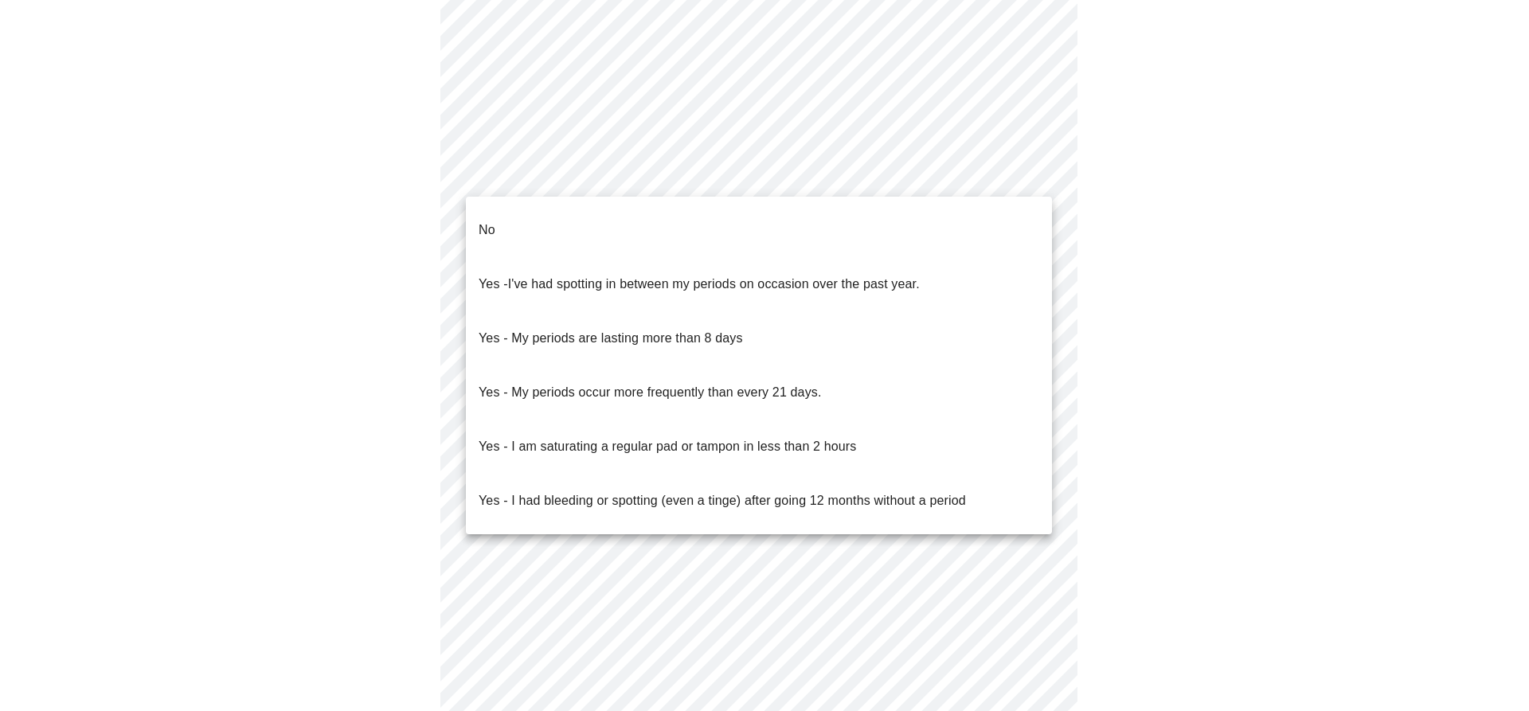
click at [563, 219] on li "No" at bounding box center [759, 230] width 586 height 54
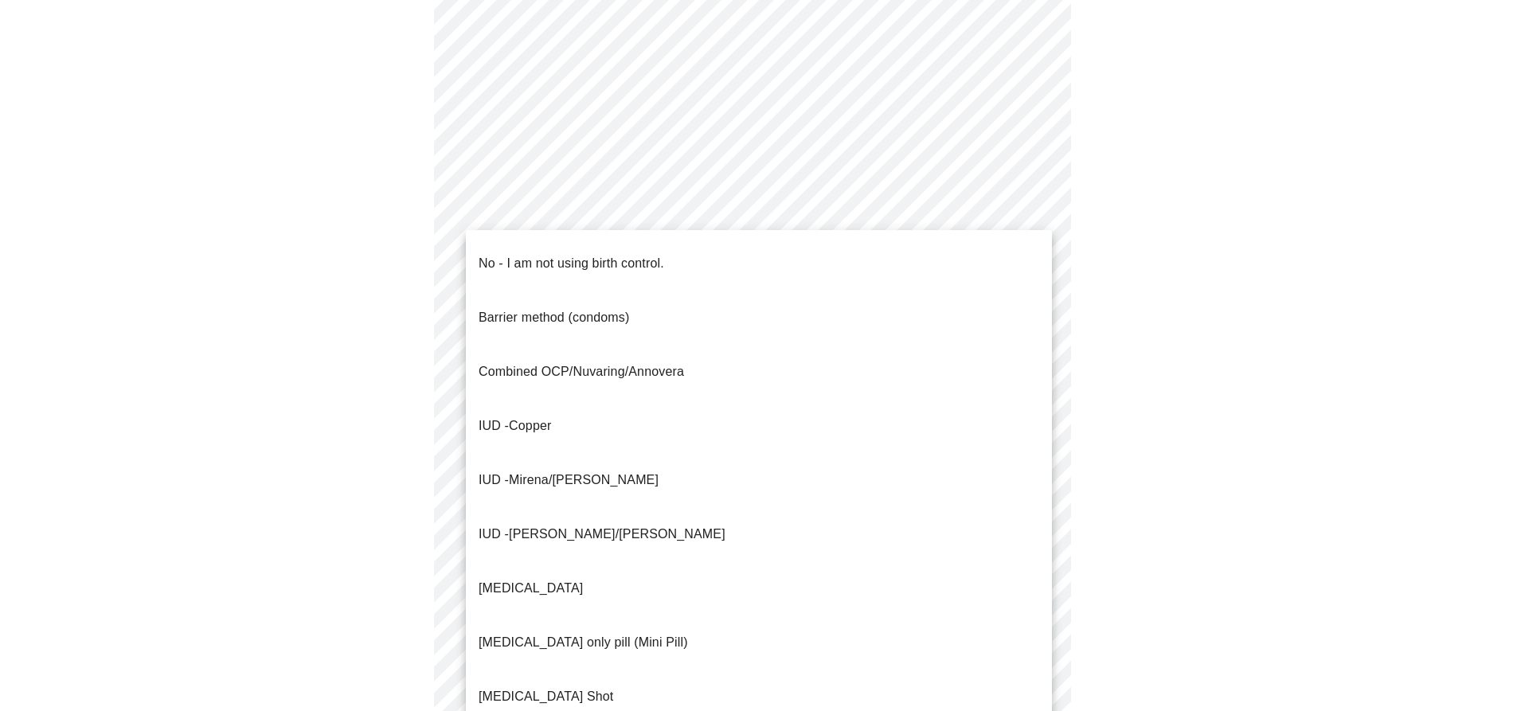
click at [542, 254] on p "No - I am not using birth control." at bounding box center [572, 263] width 186 height 19
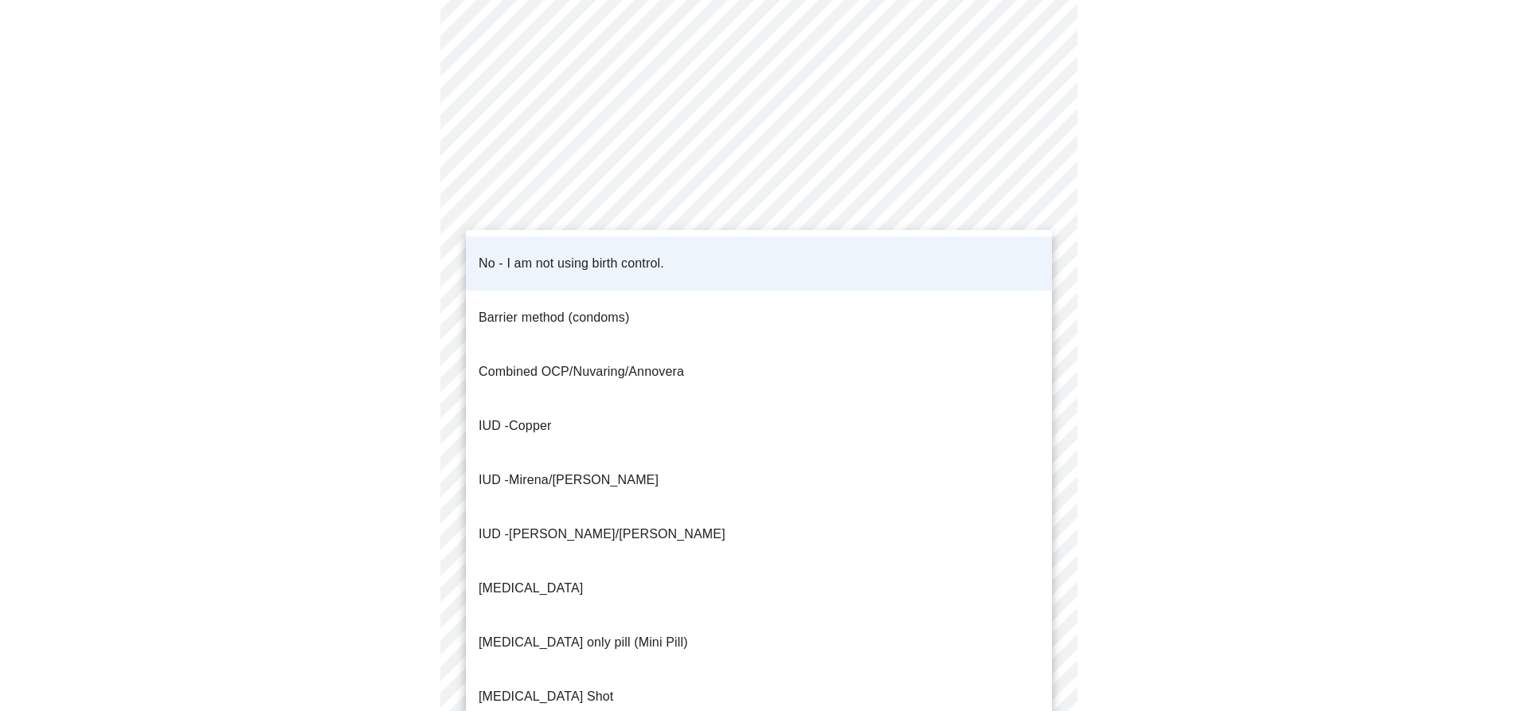
click at [333, 283] on div at bounding box center [764, 355] width 1529 height 711
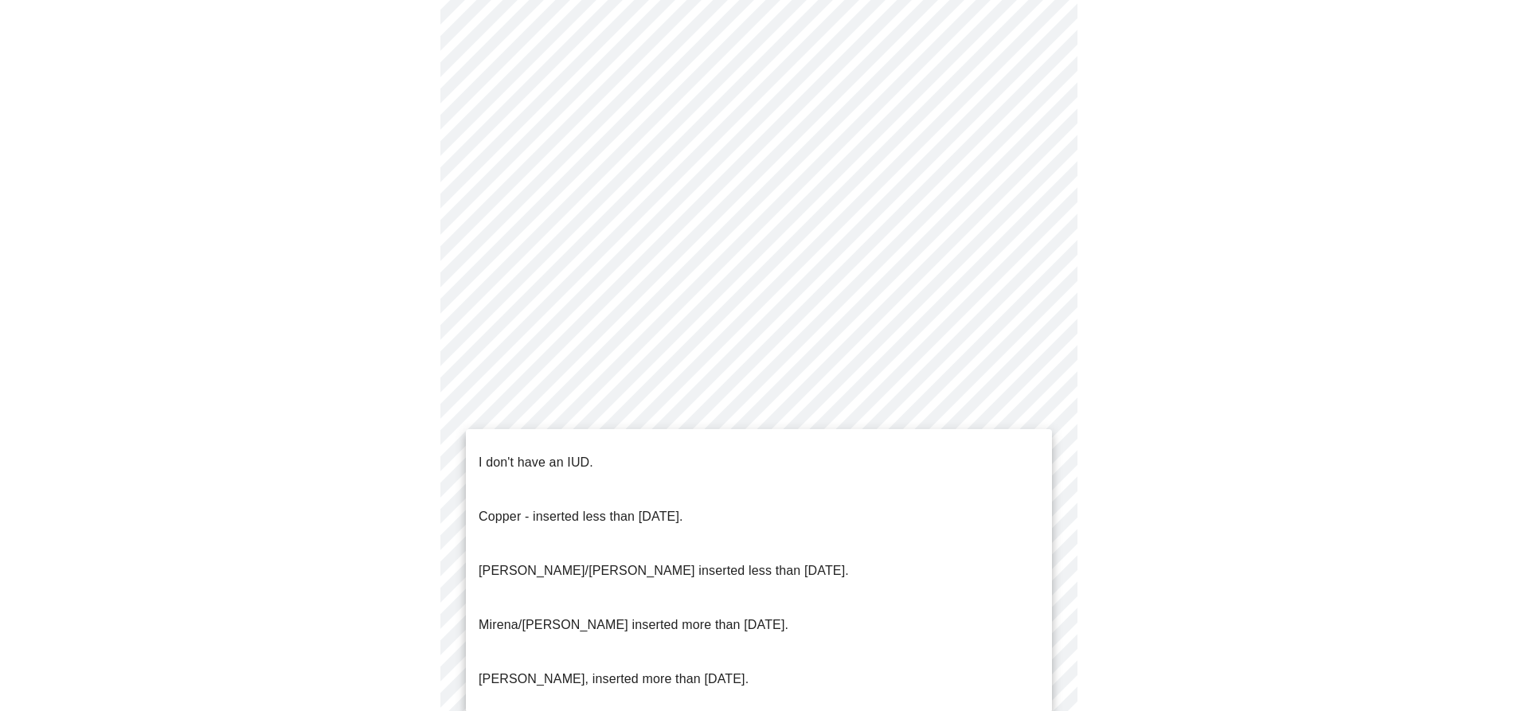
click at [577, 459] on p "I don't have an IUD." at bounding box center [536, 462] width 115 height 19
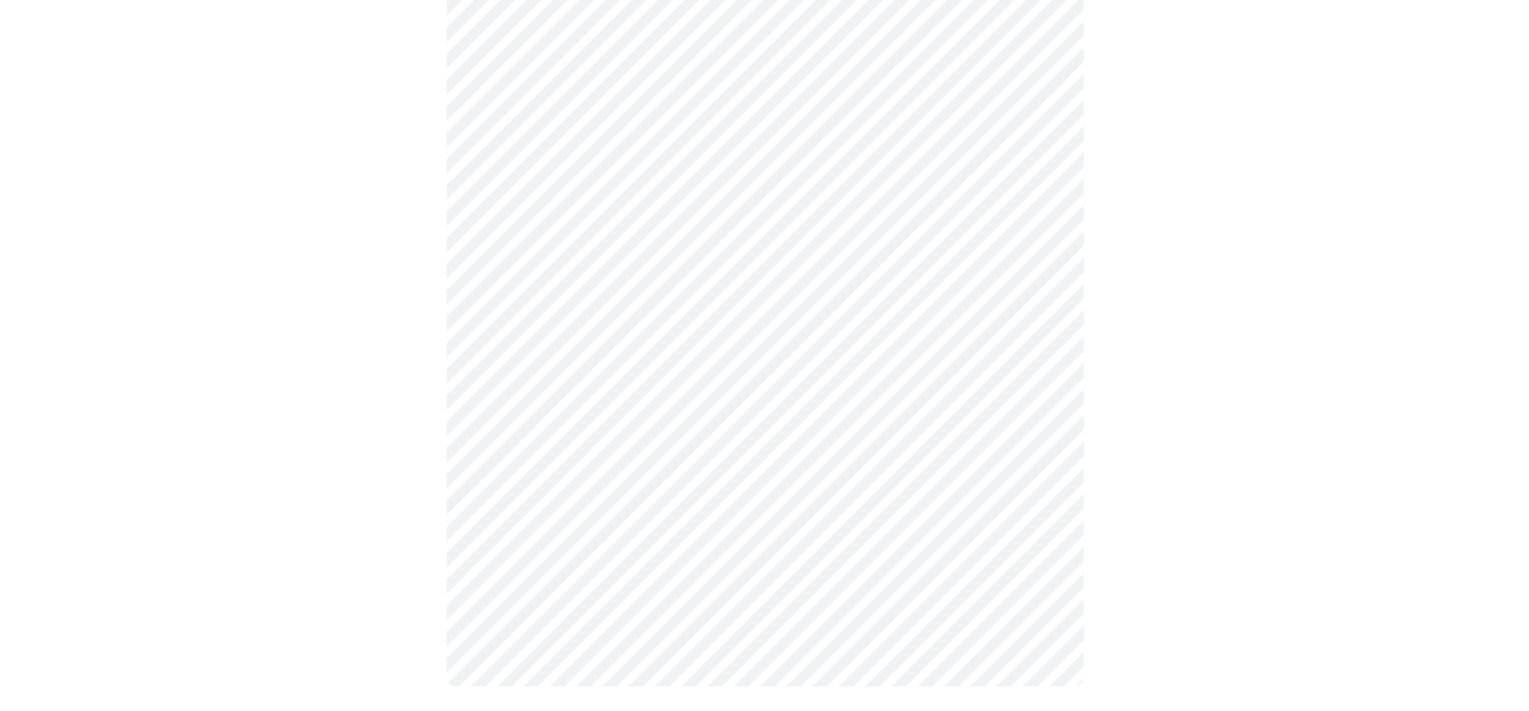
scroll to position [832, 0]
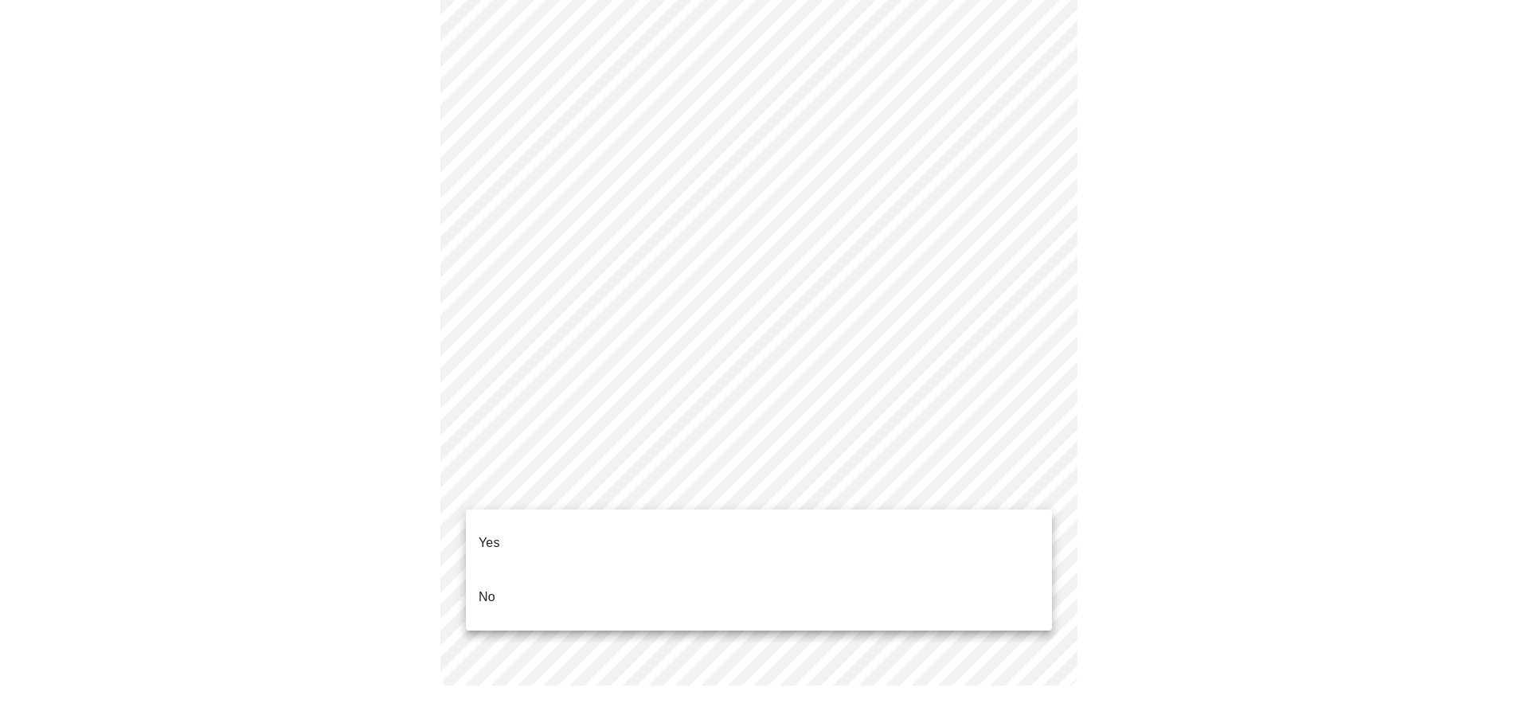
click at [554, 542] on li "Yes" at bounding box center [759, 543] width 586 height 54
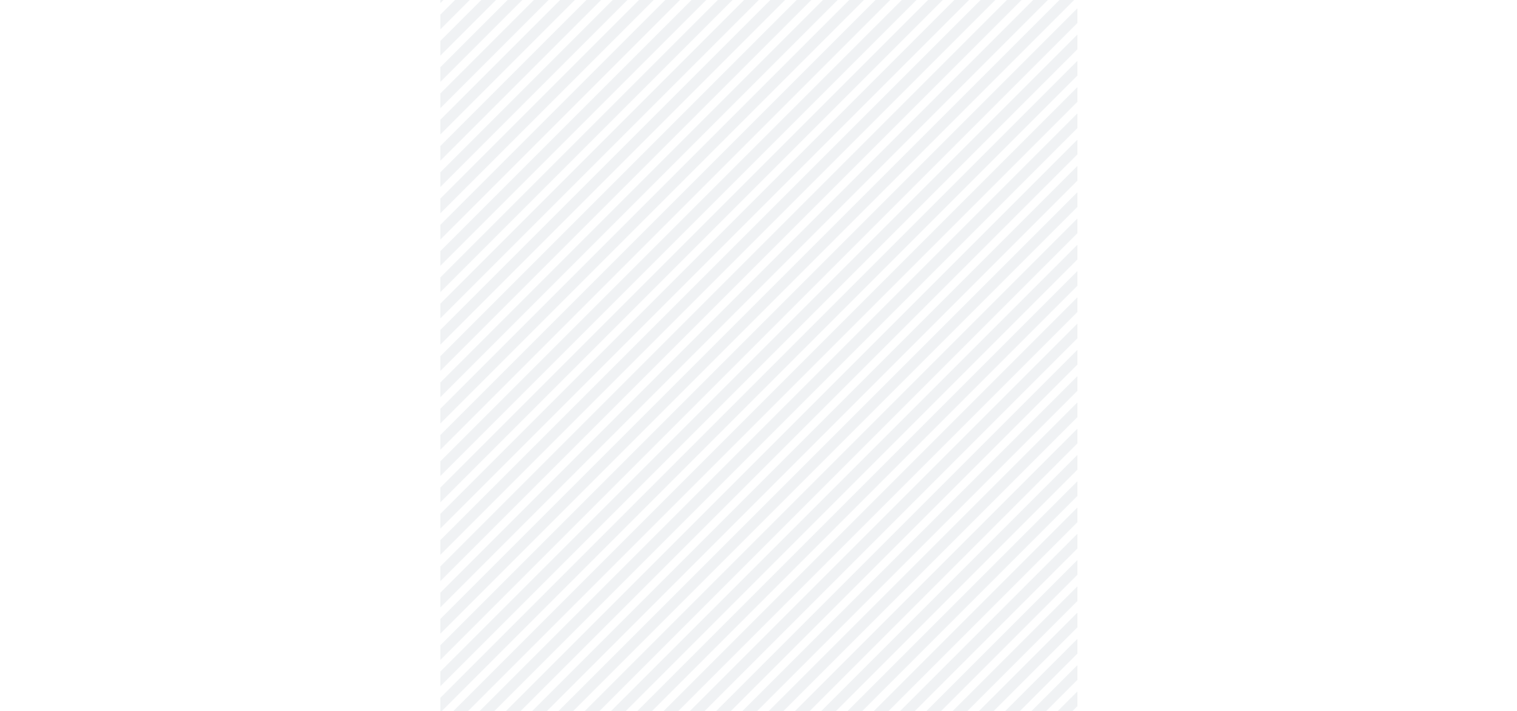
scroll to position [239, 0]
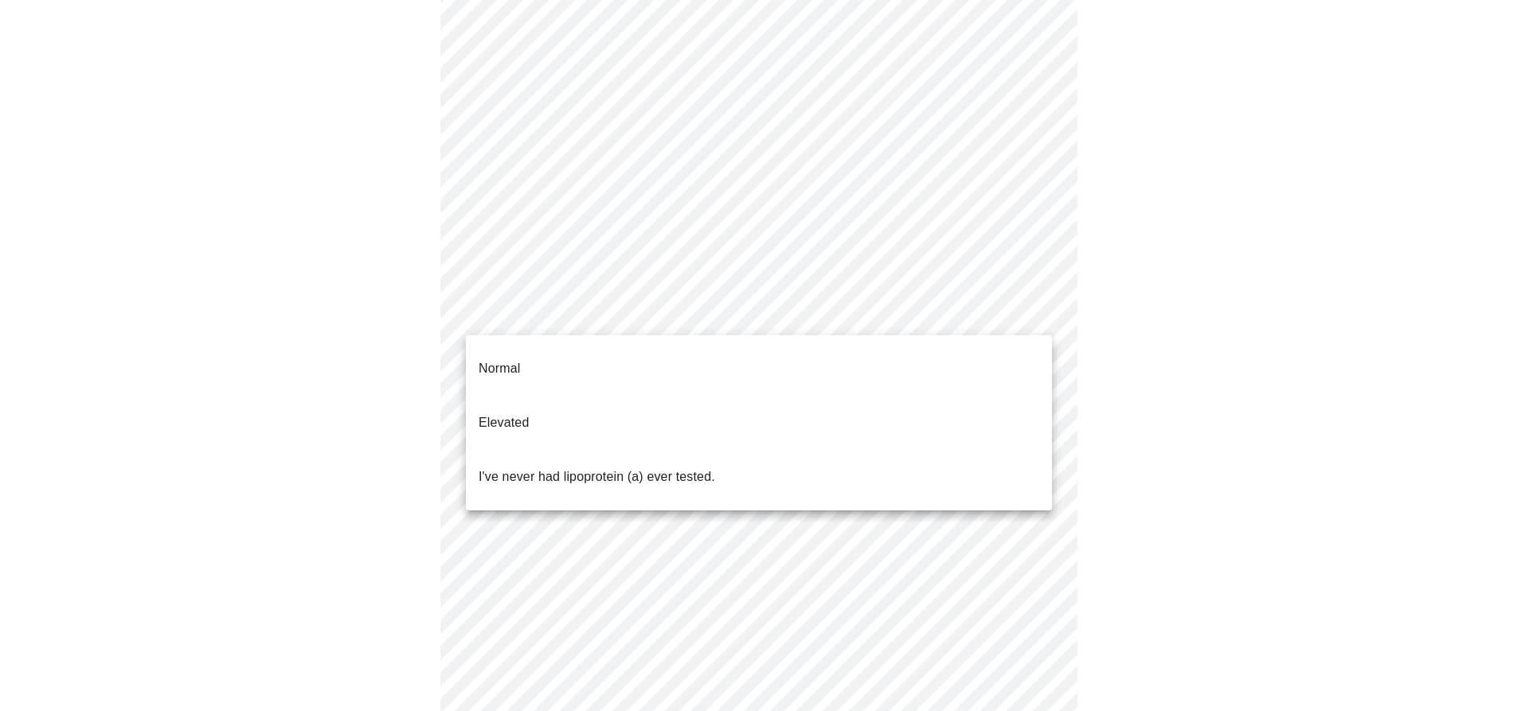
click at [648, 309] on body "MyMenopauseRx Appointments Messaging Labs Uploads Medications Community Refer a…" at bounding box center [764, 355] width 1516 height 1177
click at [632, 468] on p "I've never had lipoprotein (a) ever tested." at bounding box center [597, 477] width 237 height 19
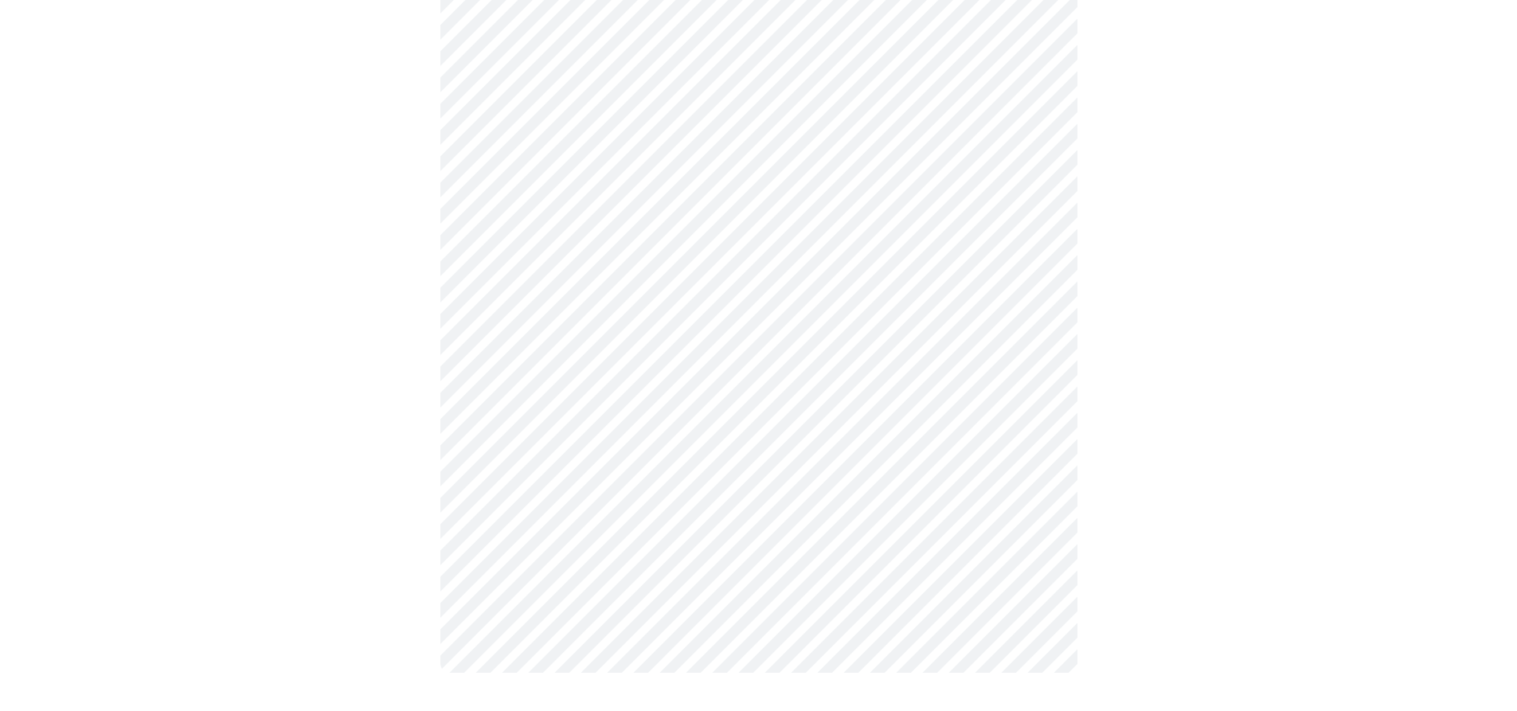
scroll to position [0, 0]
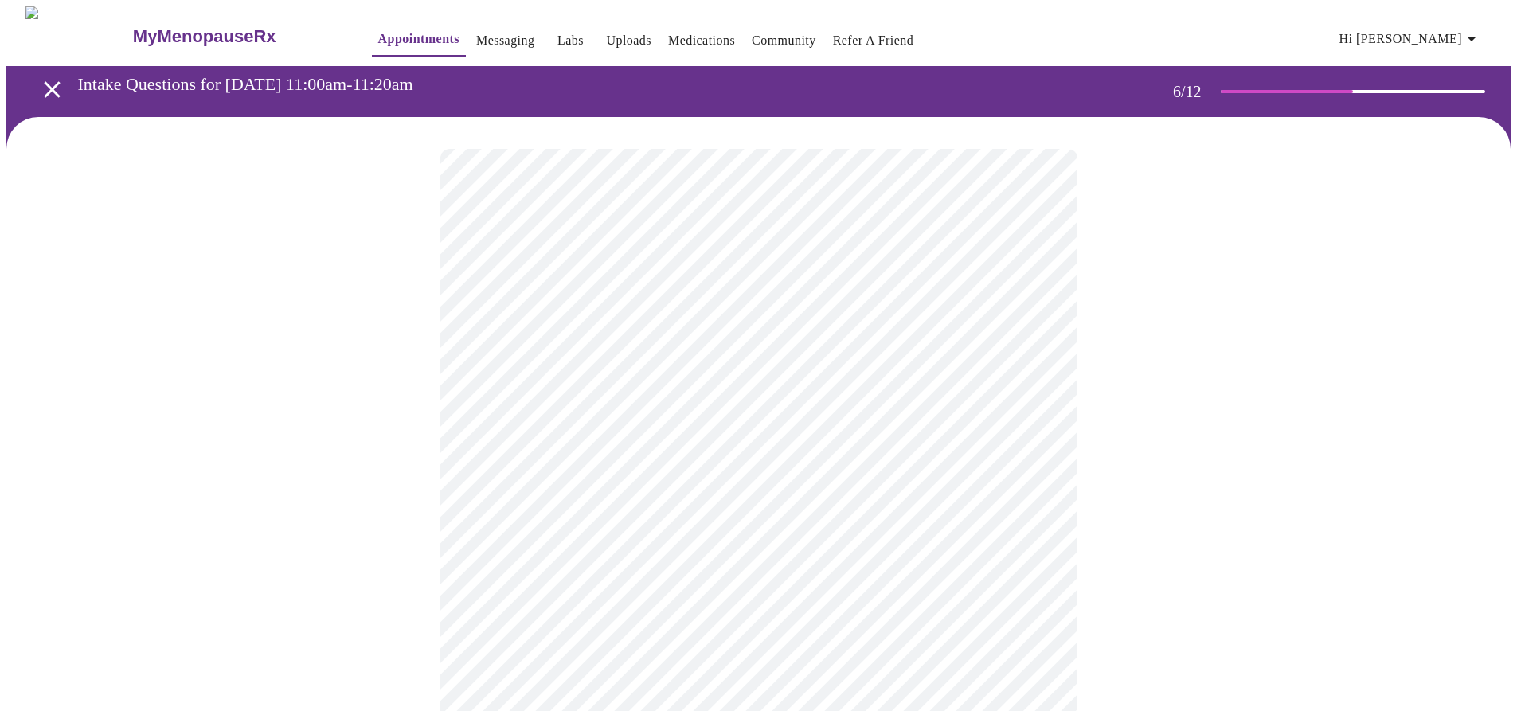
click at [404, 661] on div at bounding box center [758, 482] width 1505 height 730
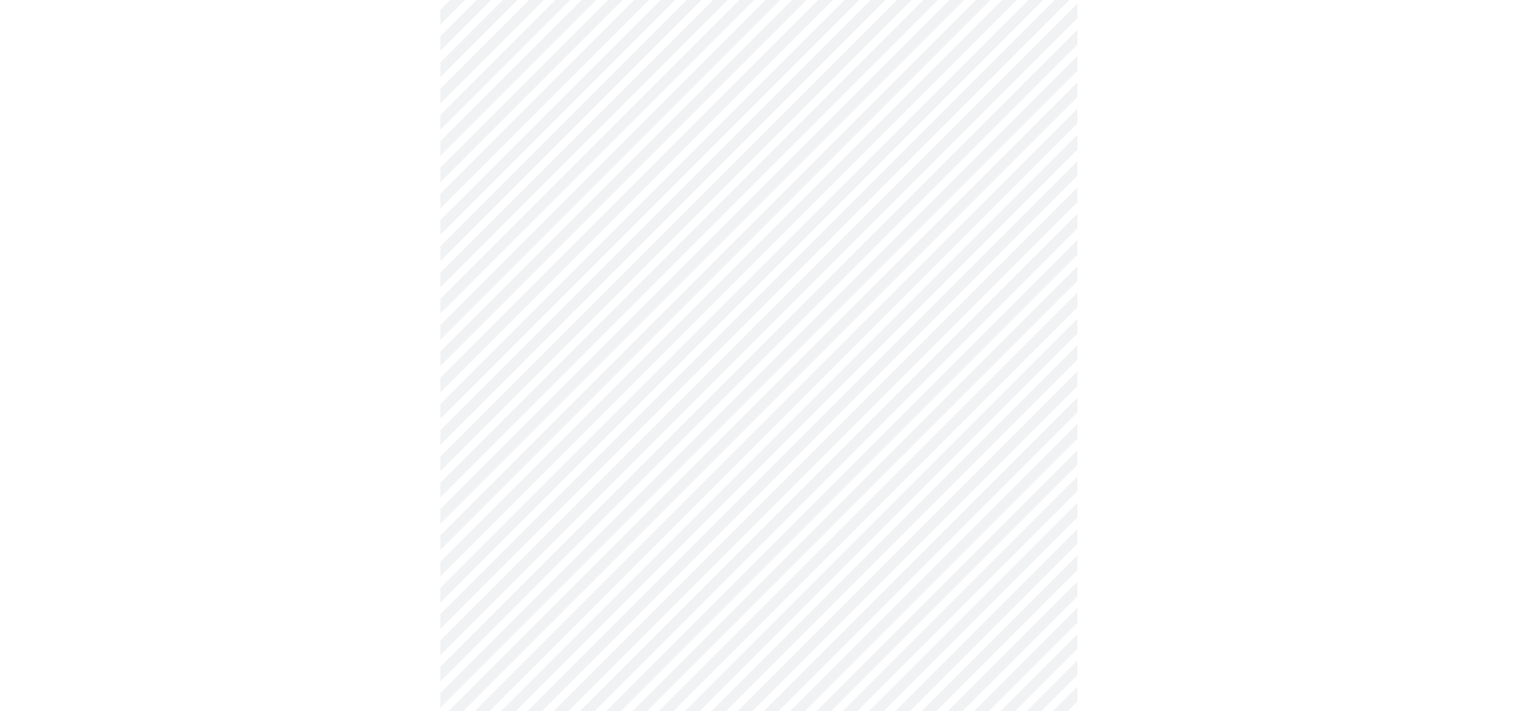
scroll to position [3903, 0]
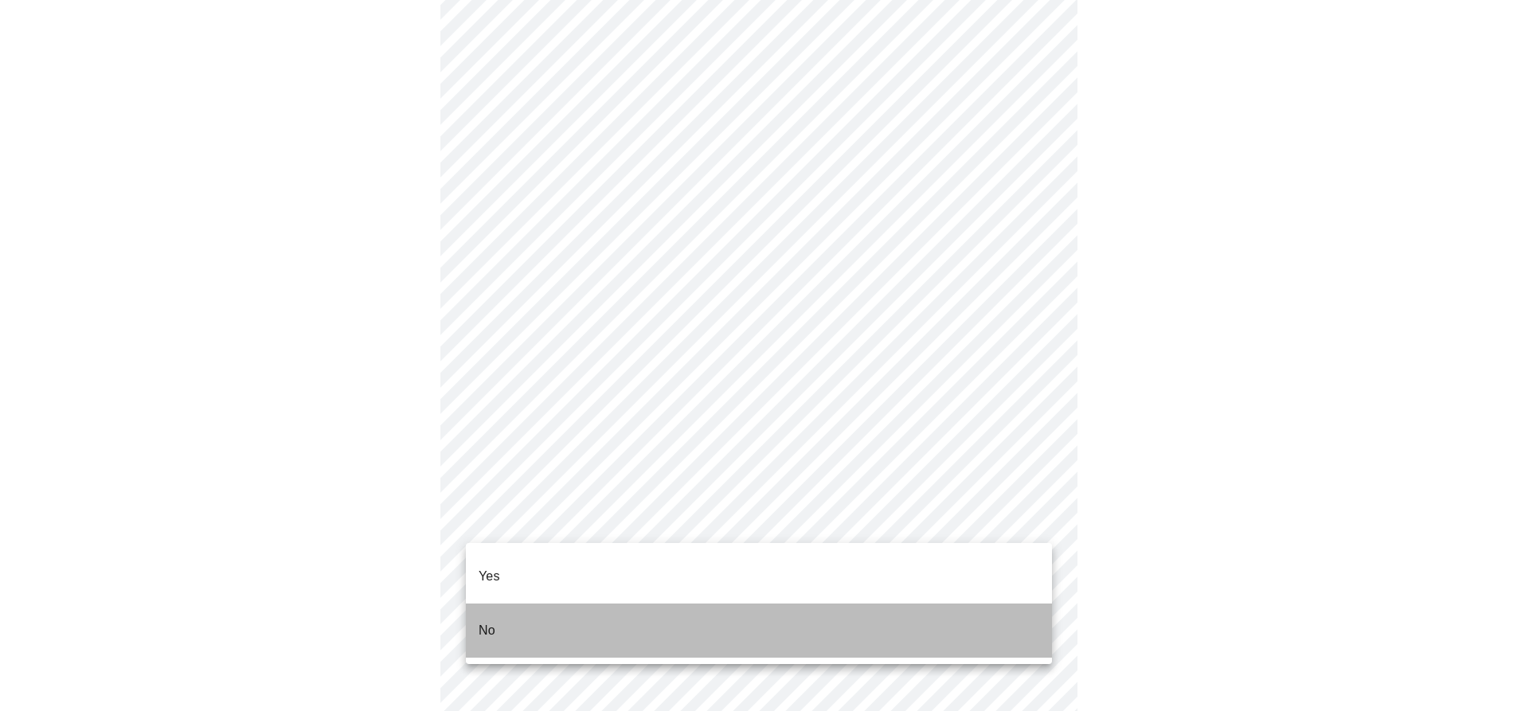
click at [503, 619] on li "No" at bounding box center [759, 631] width 586 height 54
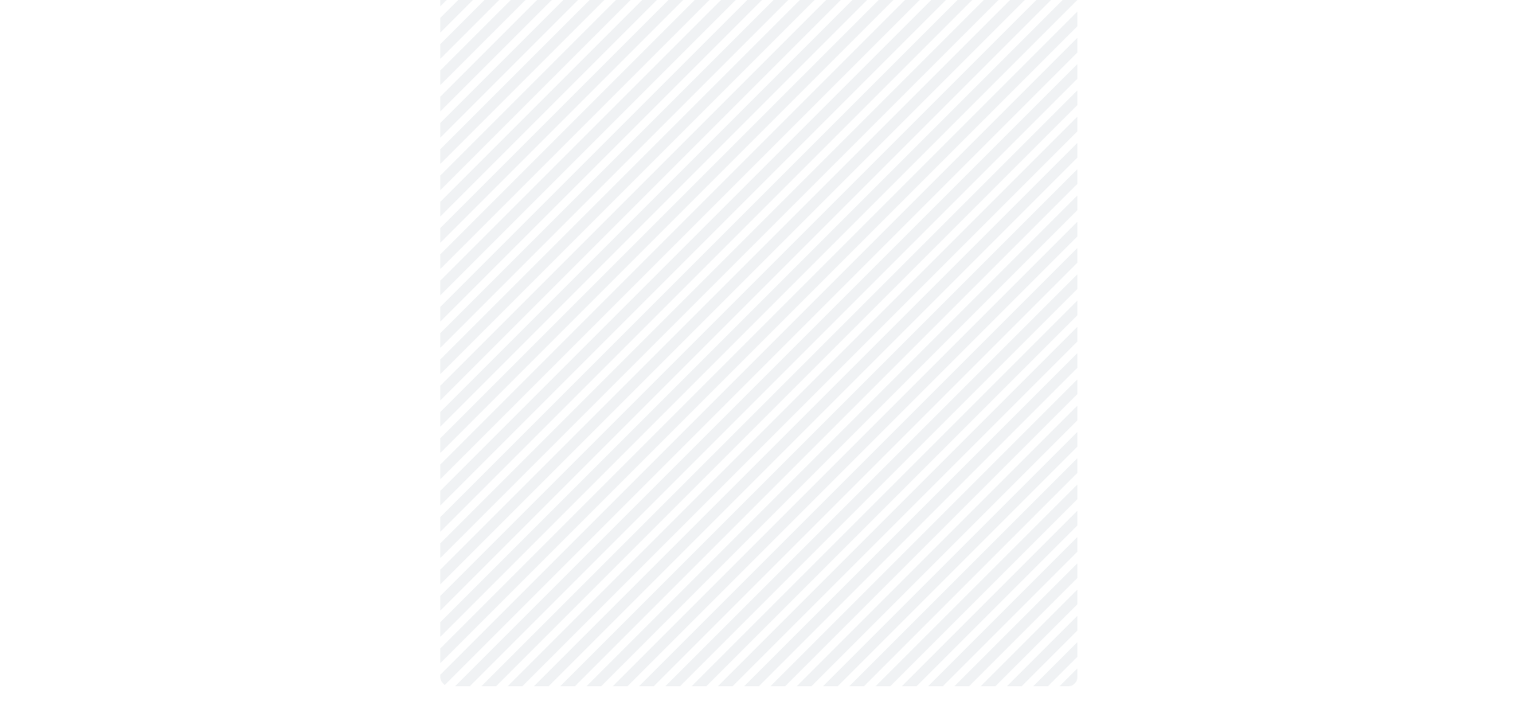
scroll to position [947, 0]
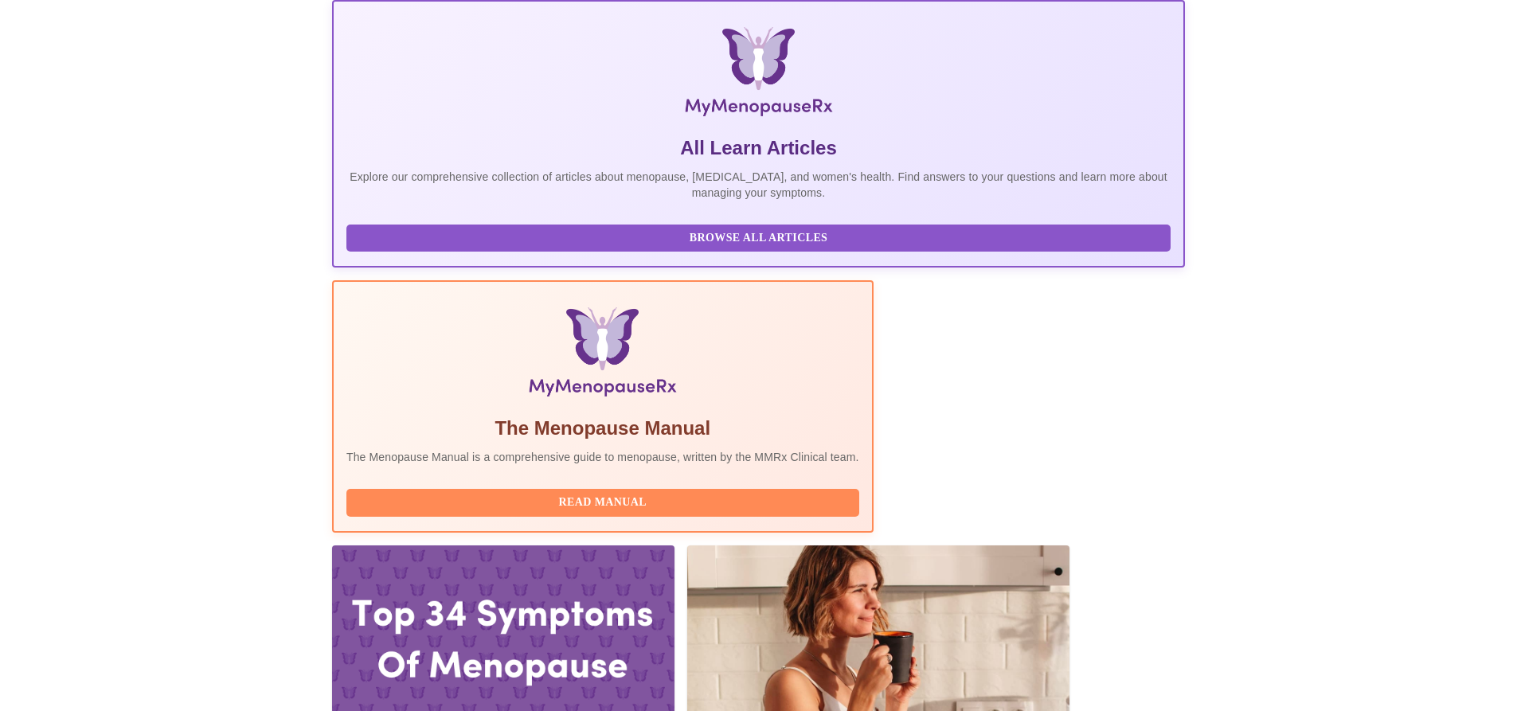
scroll to position [239, 0]
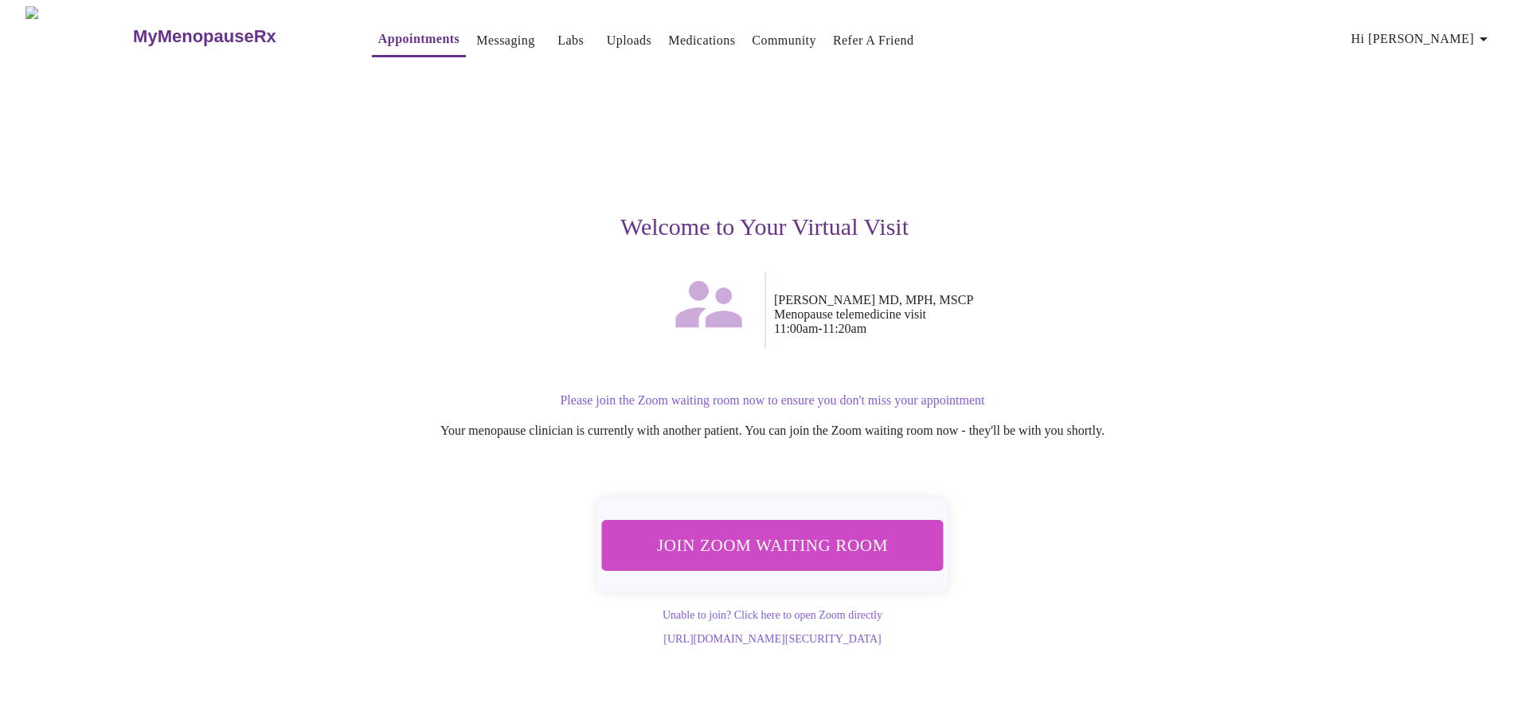
click at [839, 542] on span "Join Zoom Waiting Room" at bounding box center [772, 544] width 299 height 29
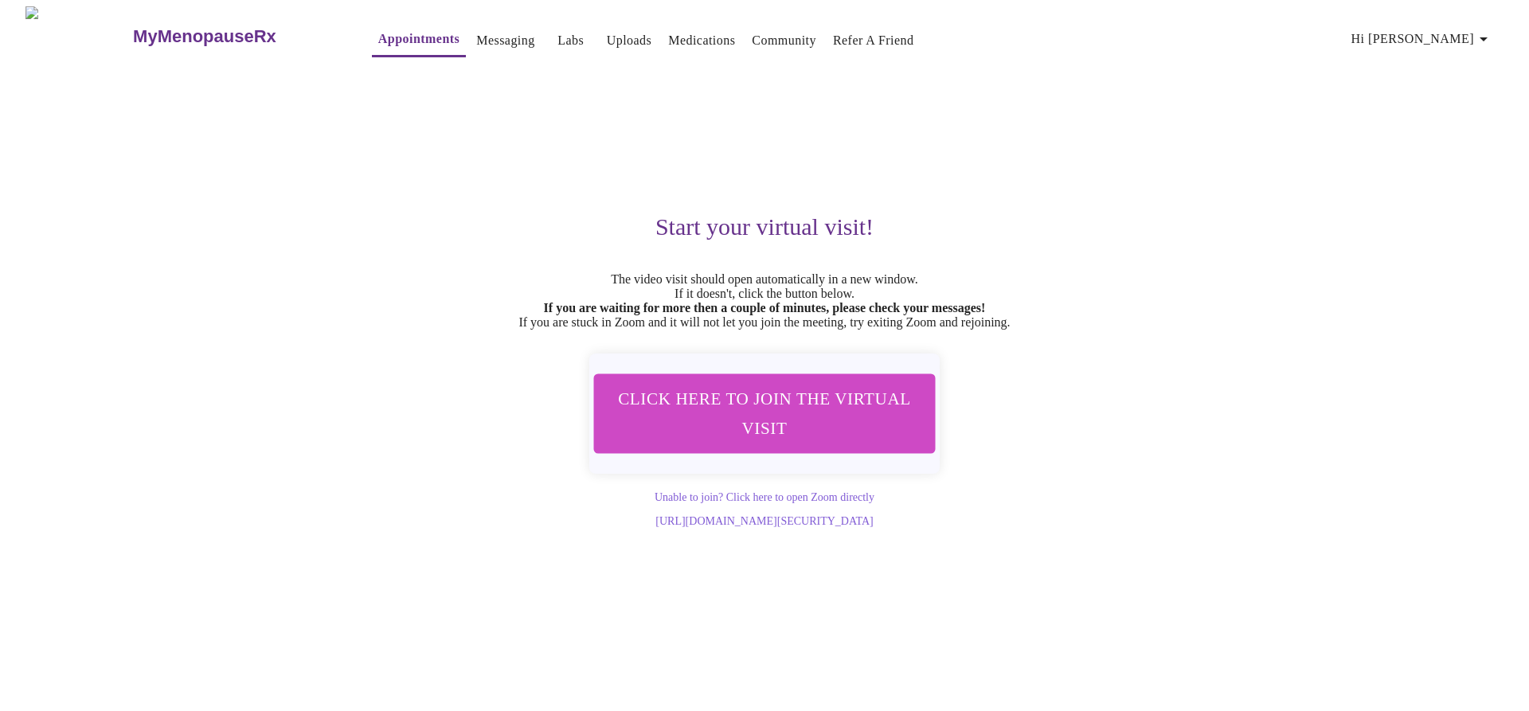
click at [668, 36] on link "Medications" at bounding box center [701, 40] width 67 height 22
